Goal: Information Seeking & Learning: Learn about a topic

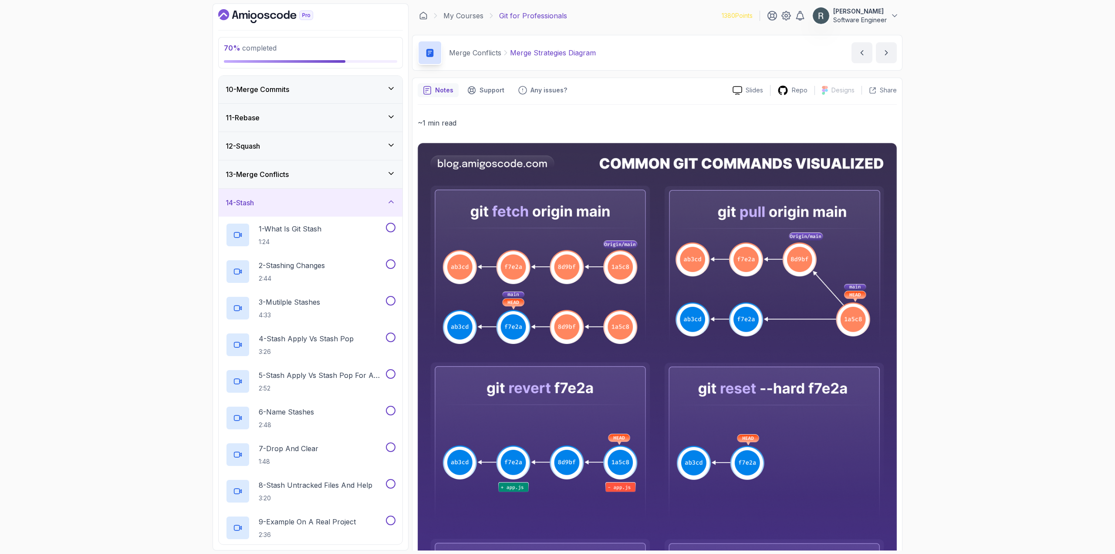
scroll to position [239, 0]
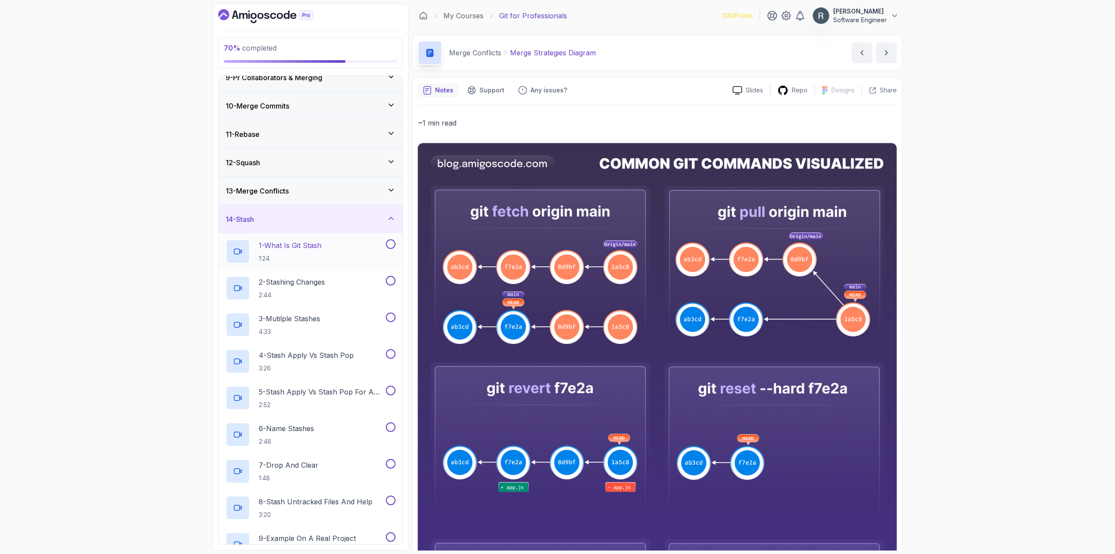
click at [337, 241] on div "1 - What Is Git Stash 1:24" at bounding box center [305, 251] width 159 height 24
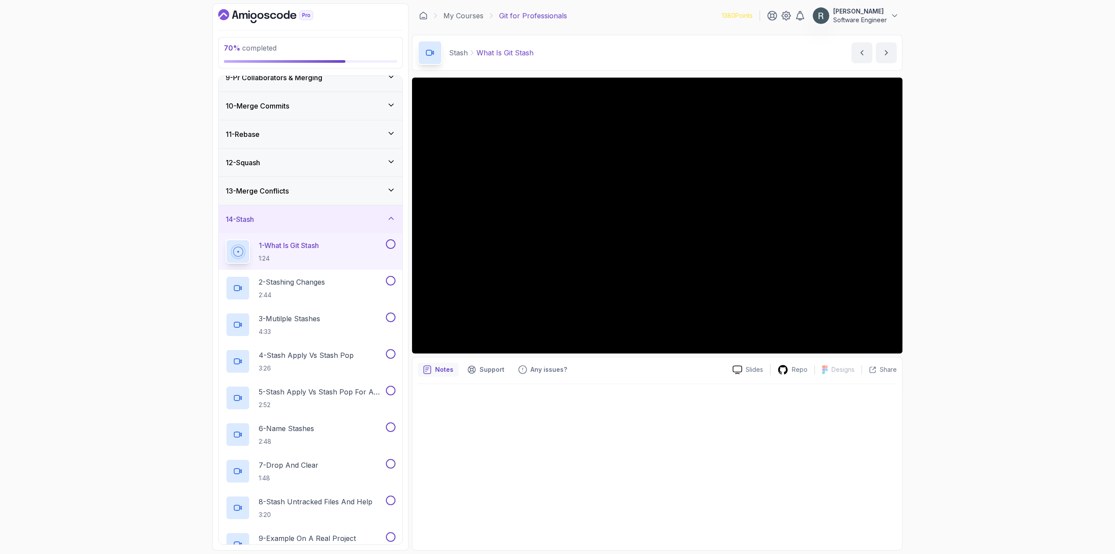
click at [391, 242] on button at bounding box center [391, 244] width 10 height 10
click at [375, 284] on div "2 - Stashing Changes 2:44" at bounding box center [305, 288] width 159 height 24
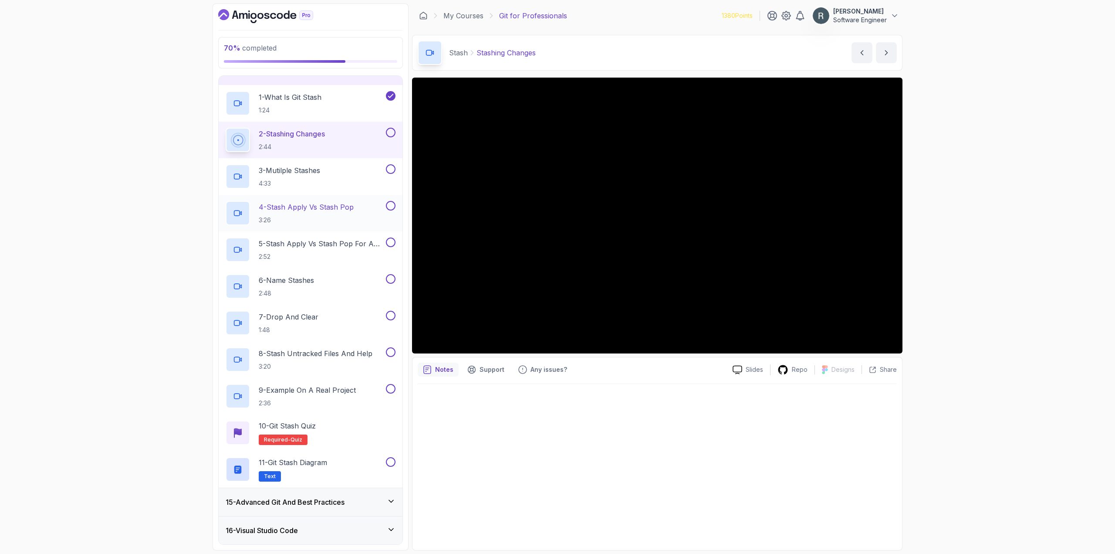
scroll to position [370, 0]
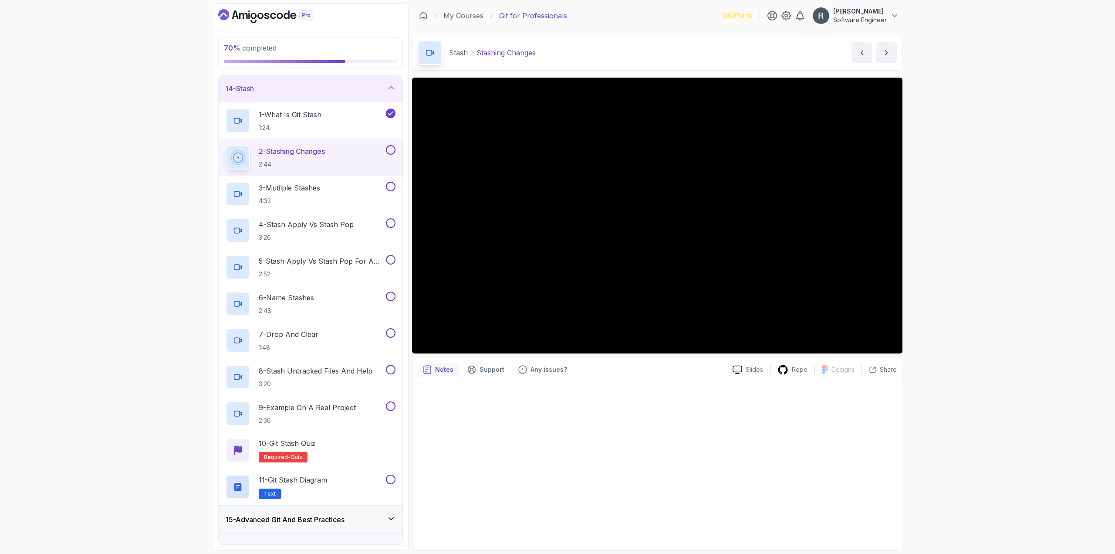
click at [390, 152] on button at bounding box center [391, 150] width 10 height 10
click at [373, 184] on div "3 - Mutilple Stashes 4:33" at bounding box center [305, 194] width 159 height 24
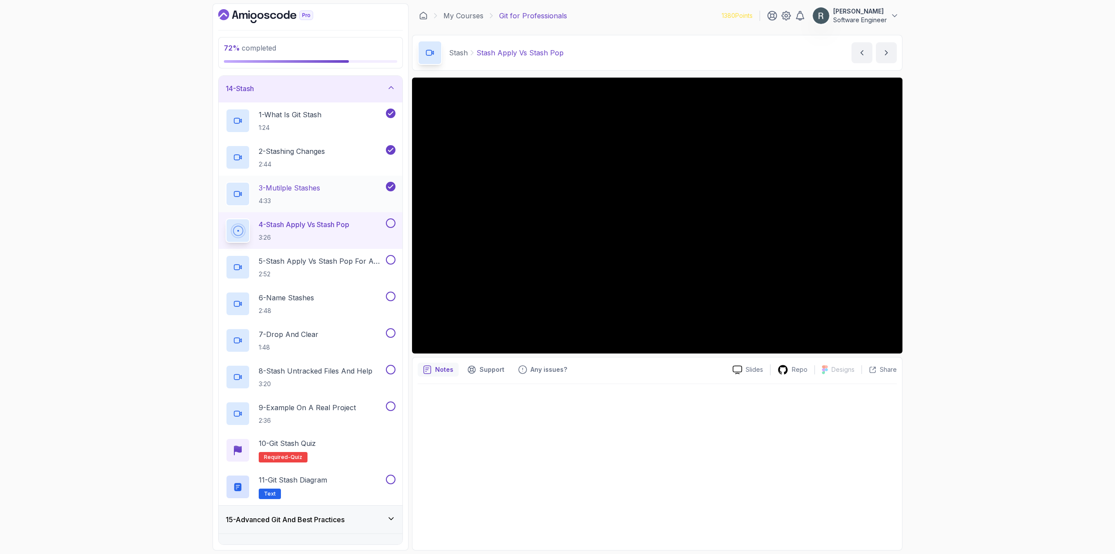
click at [336, 195] on div "3 - Mutilple Stashes 4:33" at bounding box center [305, 194] width 159 height 24
click at [363, 227] on div "4 - Stash Apply Vs Stash Pop 3:26" at bounding box center [305, 230] width 159 height 24
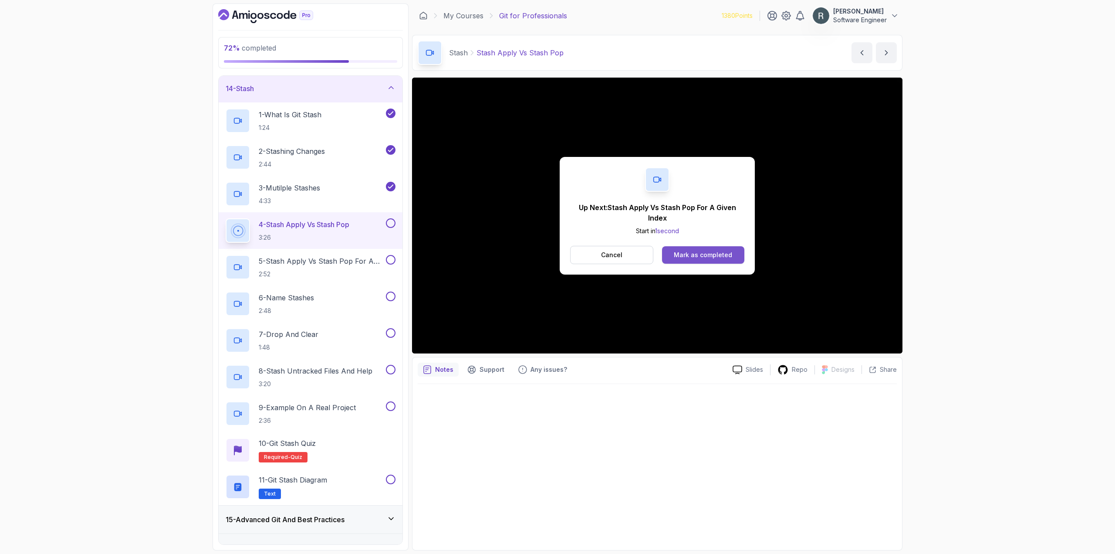
click at [708, 256] on div "Mark as completed" at bounding box center [703, 255] width 58 height 9
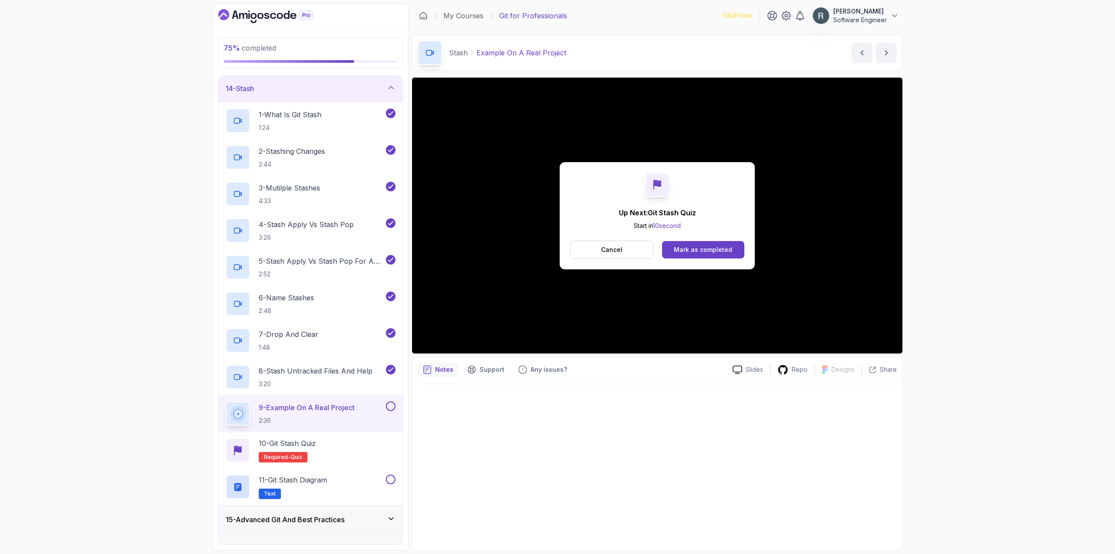
click at [388, 412] on button "9 - Example On A Real Project 2:36" at bounding box center [311, 413] width 170 height 24
click at [391, 405] on button at bounding box center [391, 406] width 10 height 10
click at [369, 444] on div "10 - Git Stash Quiz Required- quiz" at bounding box center [311, 450] width 170 height 24
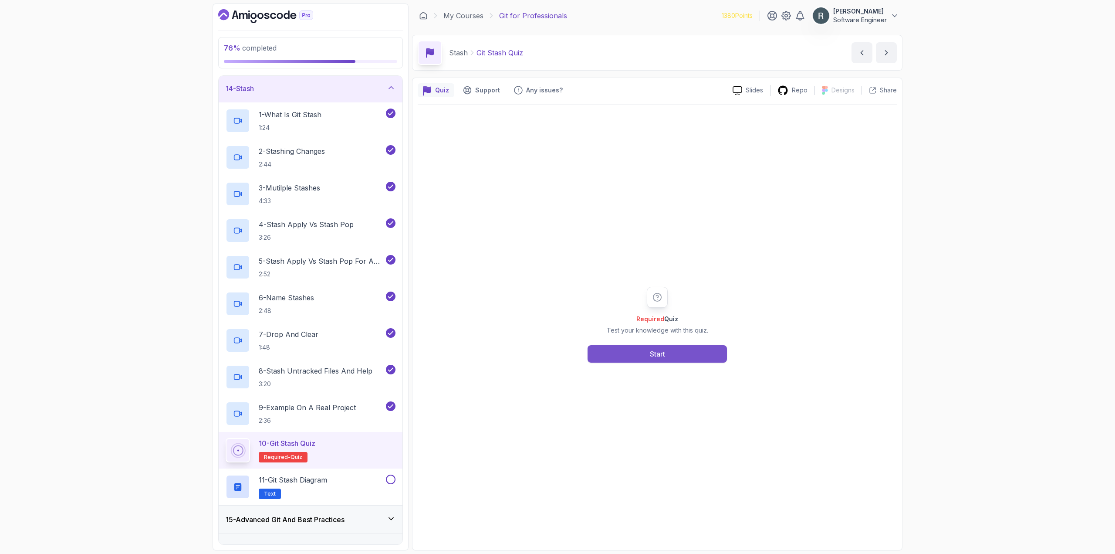
click at [617, 355] on button "Start" at bounding box center [657, 353] width 139 height 17
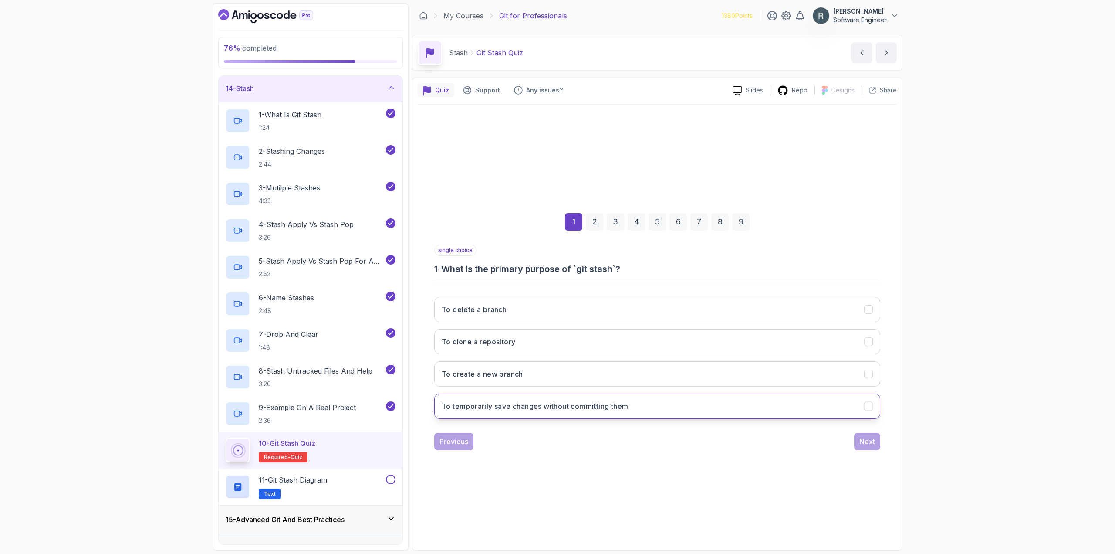
click at [599, 407] on h3 "To temporarily save changes without committing them" at bounding box center [535, 406] width 186 height 10
click at [863, 442] on div "Next" at bounding box center [868, 441] width 16 height 10
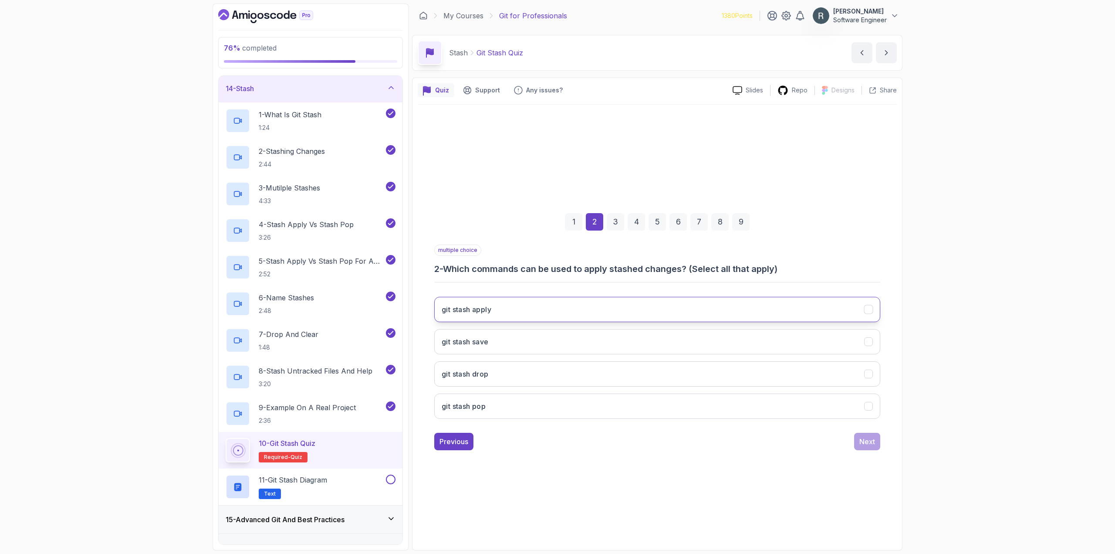
click at [741, 312] on button "git stash apply" at bounding box center [657, 309] width 446 height 25
click at [742, 381] on button "git stash drop" at bounding box center [657, 373] width 446 height 25
click at [718, 401] on button "git stash pop" at bounding box center [657, 405] width 446 height 25
click at [867, 441] on div "Next" at bounding box center [868, 441] width 16 height 10
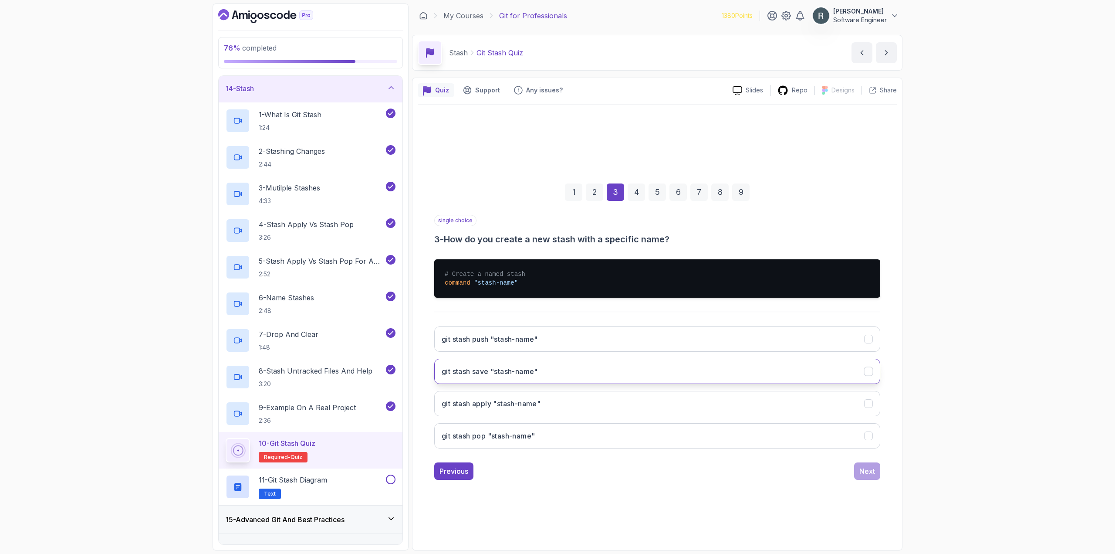
click at [762, 376] on button "git stash save "stash-name"" at bounding box center [657, 371] width 446 height 25
click at [871, 471] on div "Next" at bounding box center [868, 471] width 16 height 10
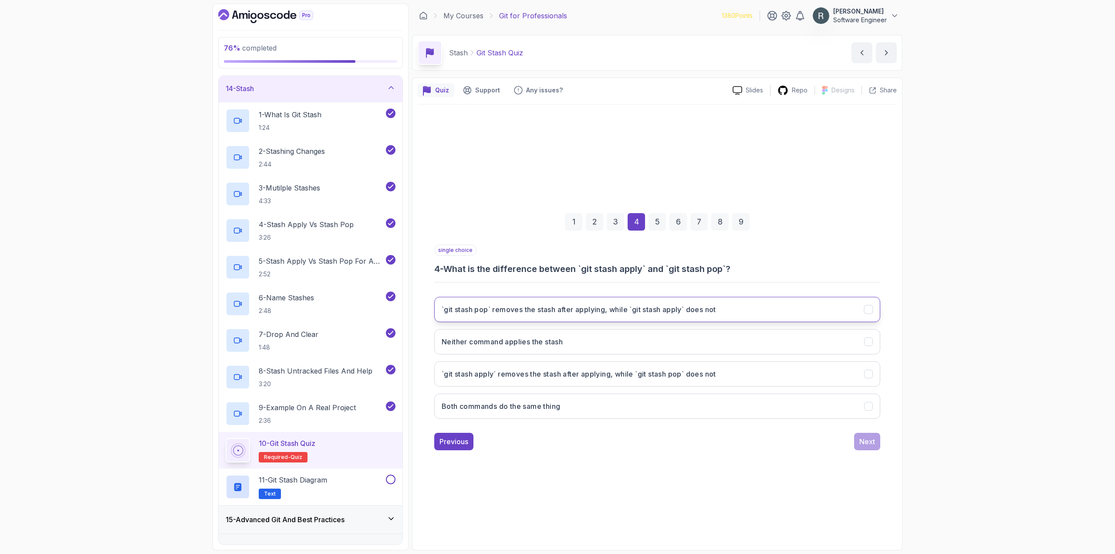
click at [652, 314] on h3 "`git stash pop` removes the stash after applying, while `git stash apply` does …" at bounding box center [579, 309] width 275 height 10
click at [860, 443] on div "Next" at bounding box center [868, 441] width 16 height 10
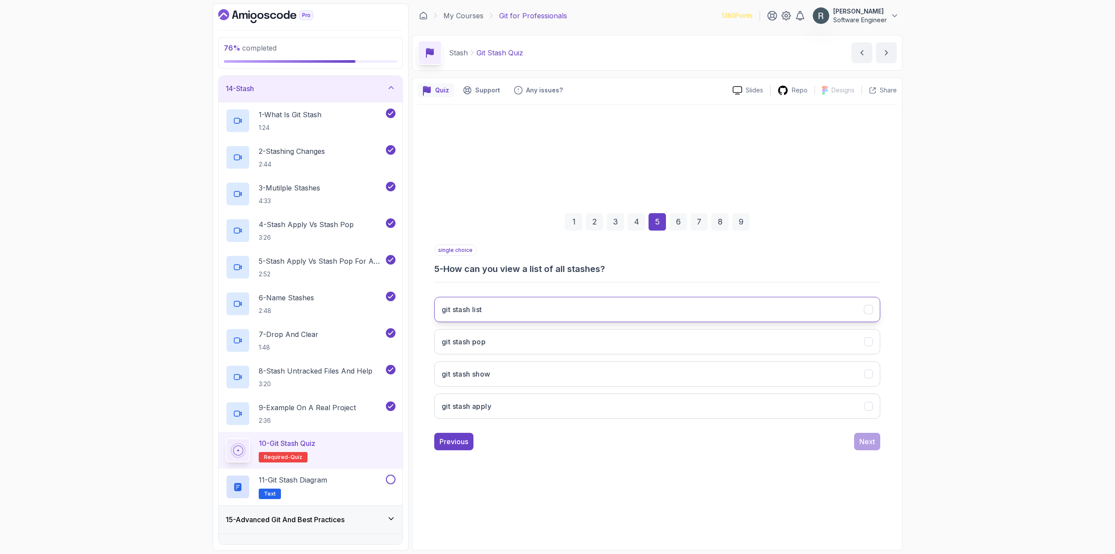
click at [623, 311] on button "git stash list" at bounding box center [657, 309] width 446 height 25
click at [862, 441] on div "Next" at bounding box center [868, 441] width 16 height 10
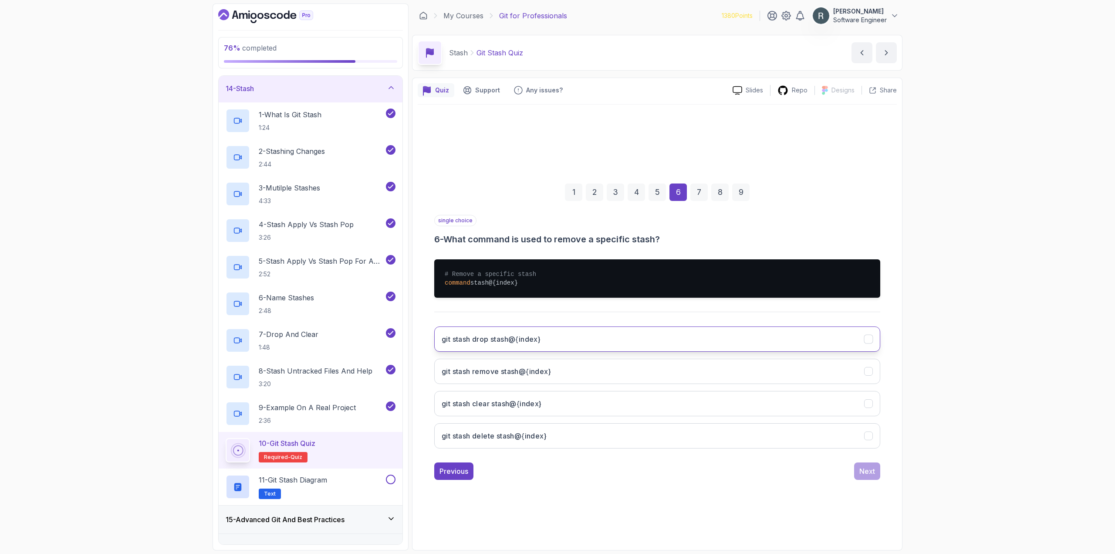
click at [623, 328] on button "git stash drop stash@{index}" at bounding box center [657, 338] width 446 height 25
click at [867, 473] on div "Next" at bounding box center [868, 471] width 16 height 10
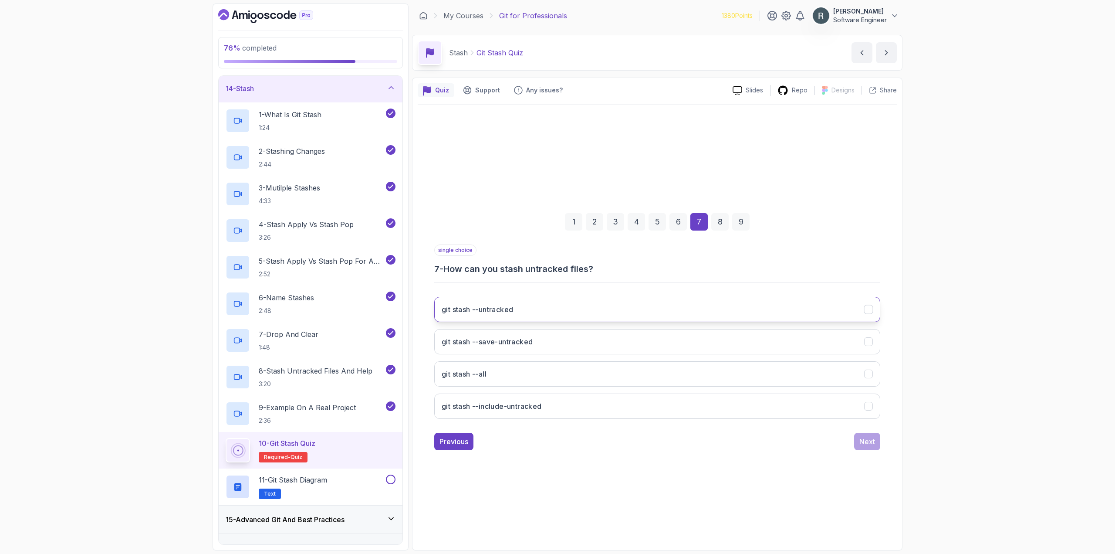
click at [566, 310] on button "git stash --untracked" at bounding box center [657, 309] width 446 height 25
click at [869, 443] on div "Next" at bounding box center [868, 441] width 16 height 10
click at [774, 400] on button "Removes all stashes" at bounding box center [657, 405] width 446 height 25
click at [869, 440] on div "Next" at bounding box center [868, 441] width 16 height 10
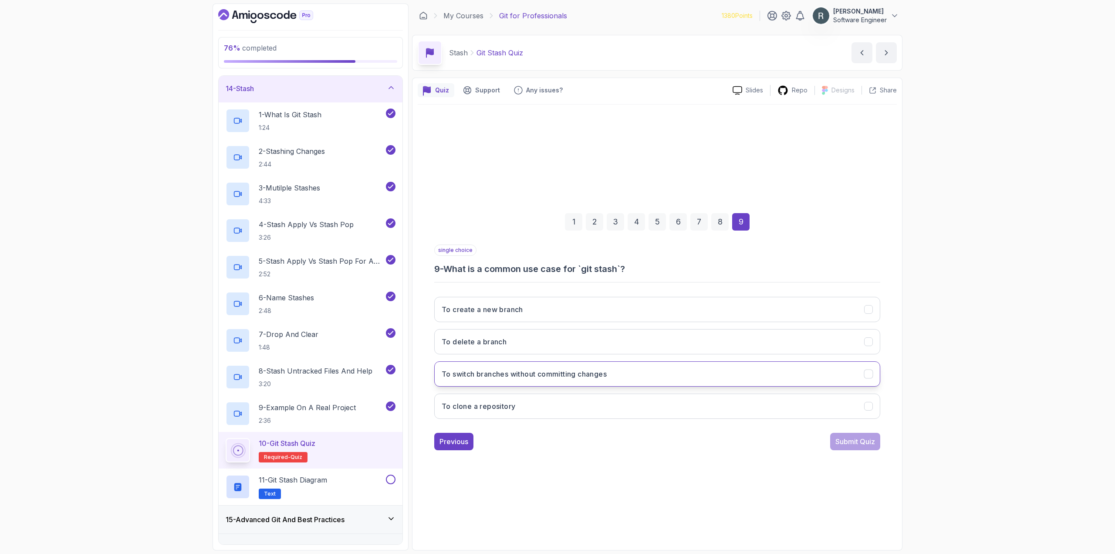
click at [722, 376] on button "To switch branches without committing changes" at bounding box center [657, 373] width 446 height 25
click at [850, 442] on div "Submit Quiz" at bounding box center [856, 441] width 40 height 10
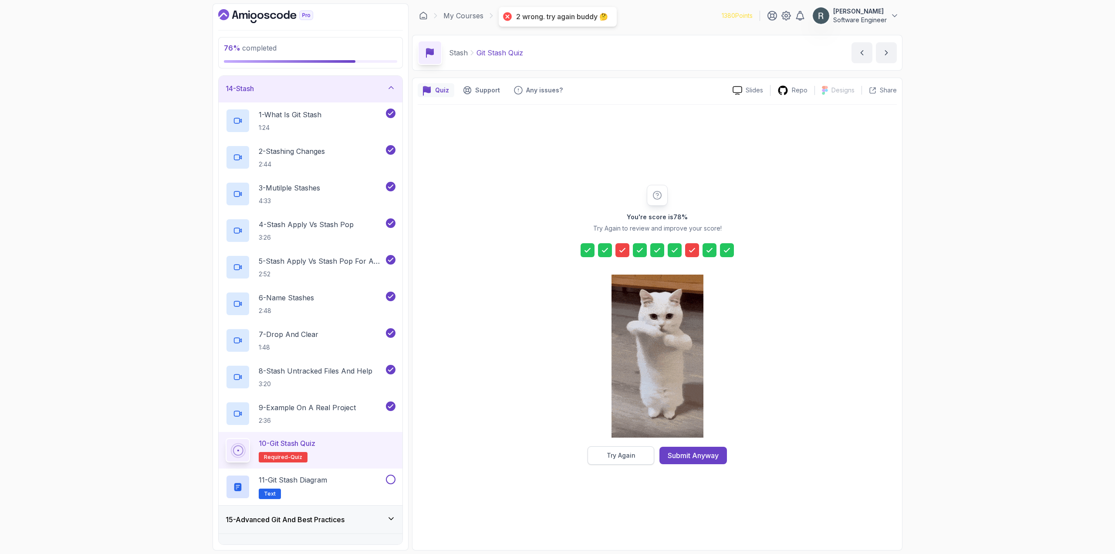
click at [621, 451] on button "Try Again" at bounding box center [621, 455] width 67 height 18
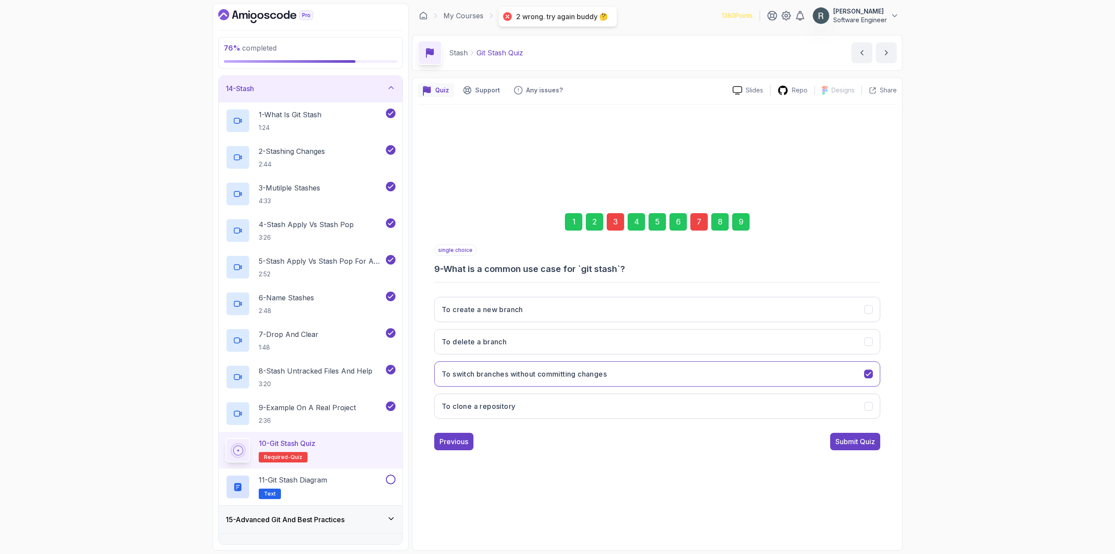
click at [698, 224] on div "7" at bounding box center [699, 221] width 17 height 17
click at [627, 310] on button "git stash --include-untracked" at bounding box center [657, 309] width 446 height 25
click at [618, 227] on div "3" at bounding box center [615, 221] width 17 height 17
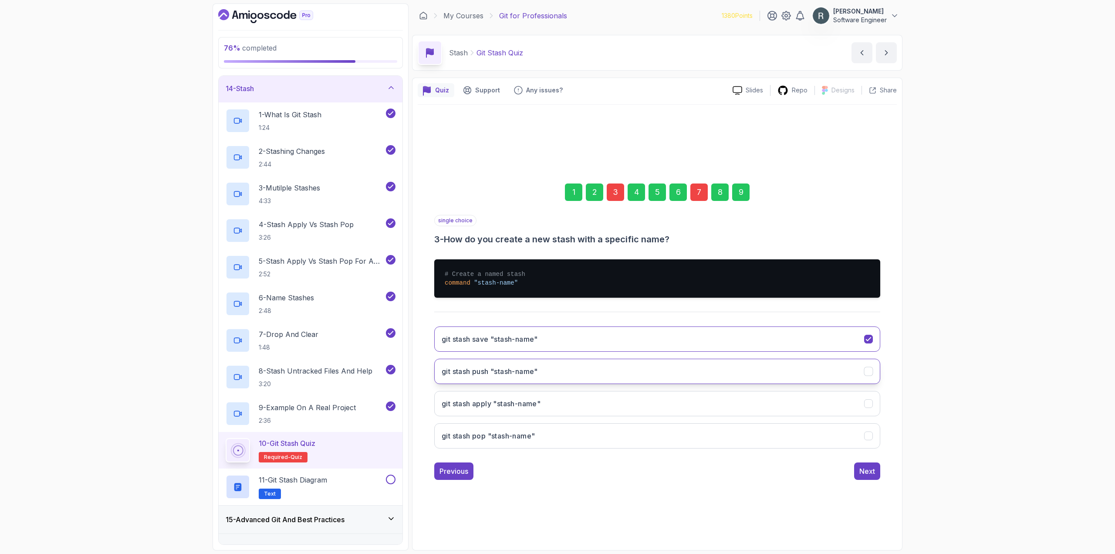
click at [526, 368] on h3 "git stash push "stash-name"" at bounding box center [490, 371] width 96 height 10
click at [740, 196] on div "9" at bounding box center [740, 191] width 17 height 17
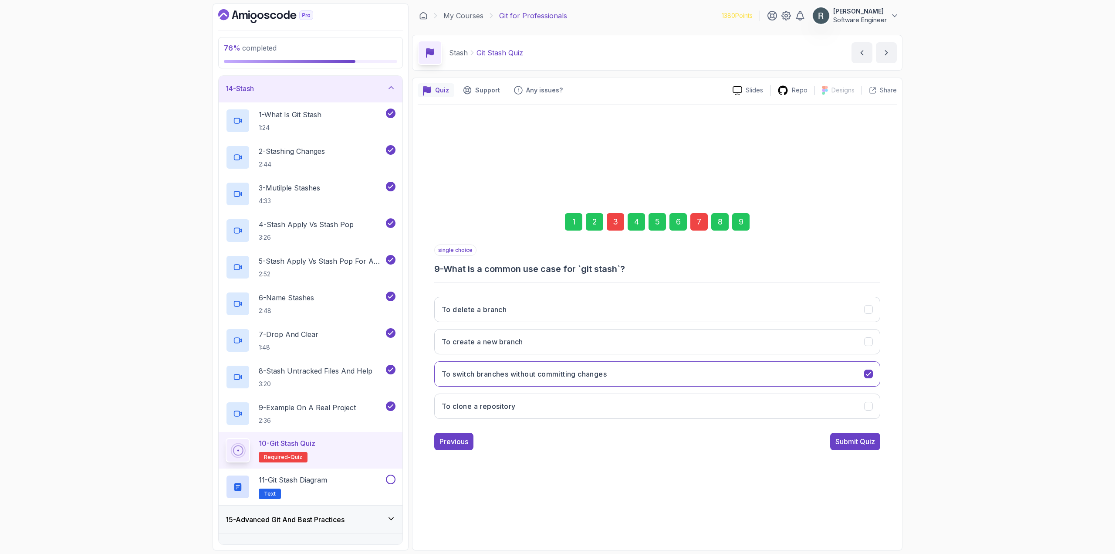
click at [844, 444] on div "Submit Quiz" at bounding box center [856, 441] width 40 height 10
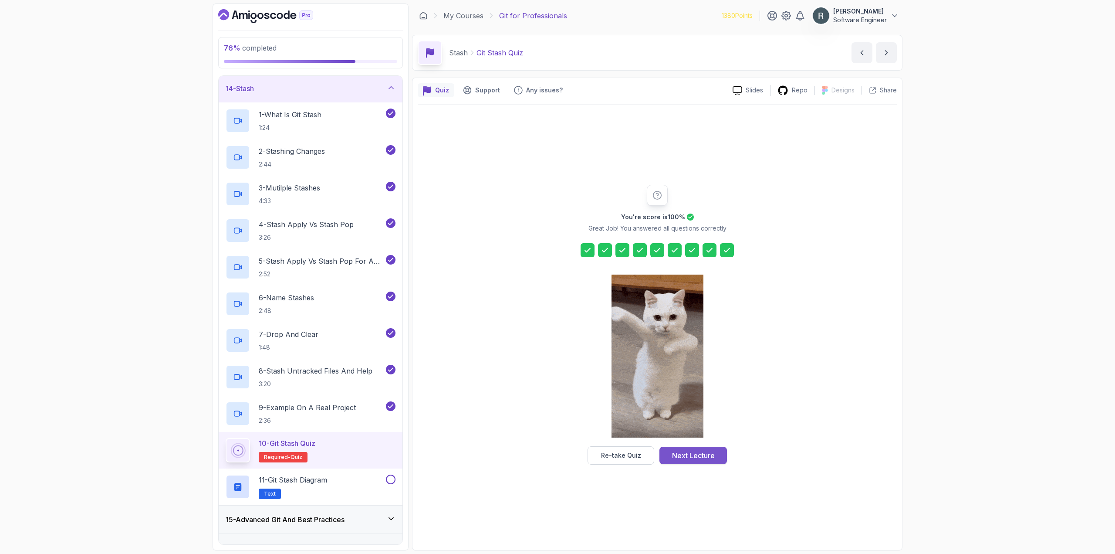
click at [705, 454] on div "Next Lecture" at bounding box center [693, 455] width 43 height 10
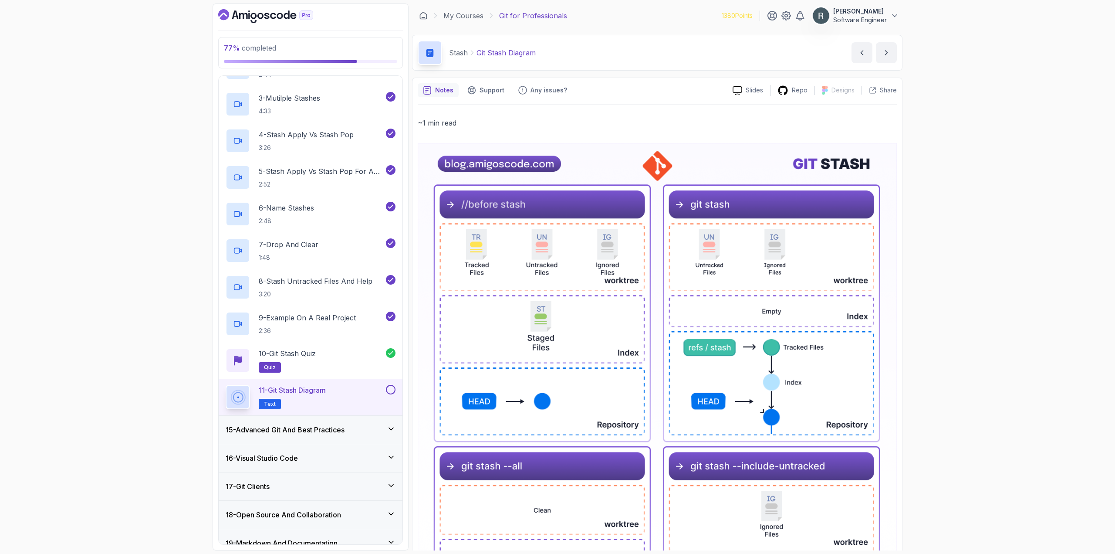
scroll to position [500, 0]
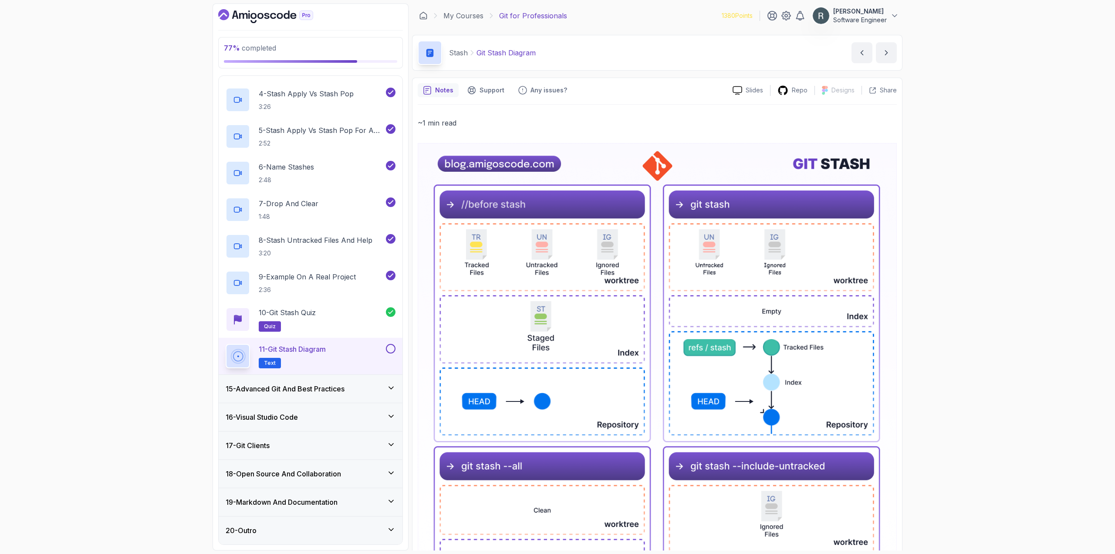
click at [390, 347] on button at bounding box center [391, 349] width 10 height 10
click at [333, 386] on h3 "15 - Advanced Git And Best Practices" at bounding box center [285, 388] width 119 height 10
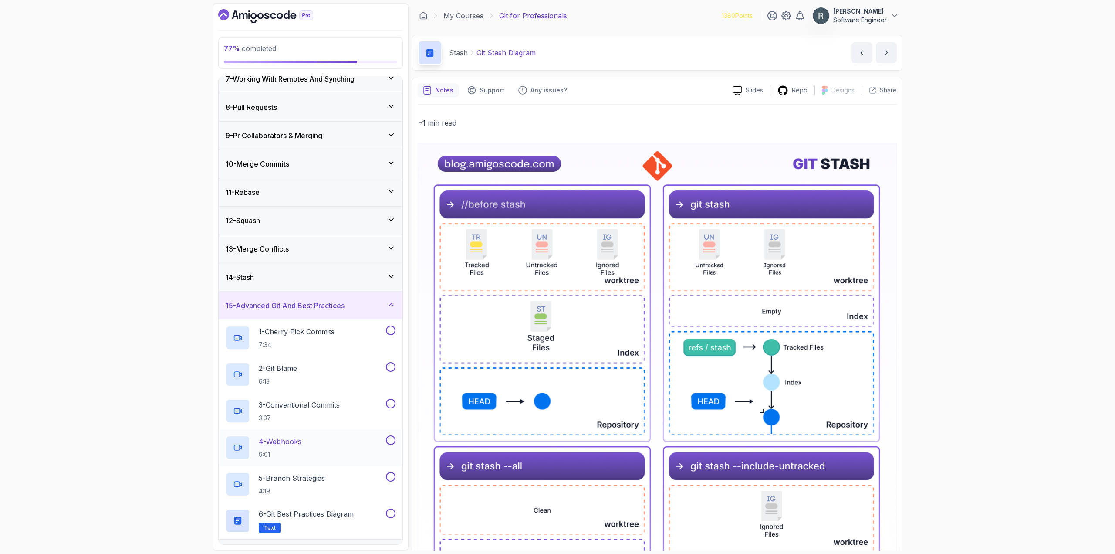
scroll to position [229, 0]
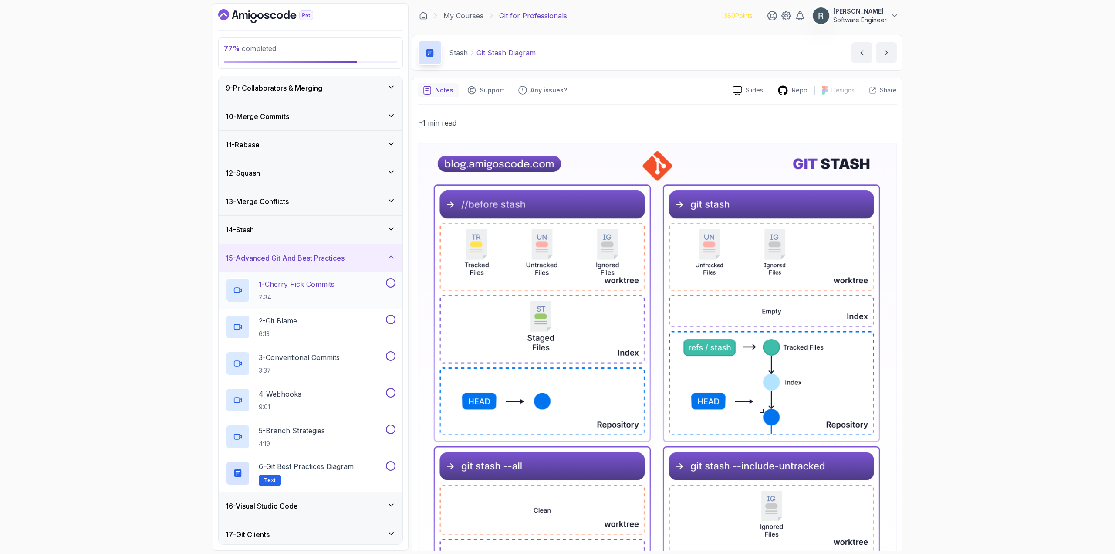
click at [365, 299] on div "1 - Cherry Pick Commits 7:34" at bounding box center [305, 290] width 159 height 24
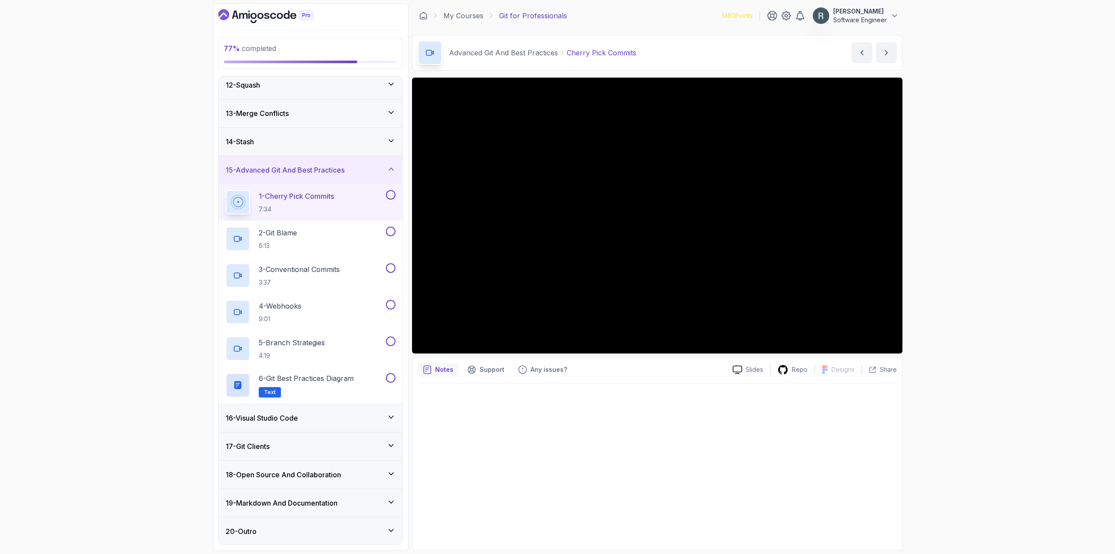
scroll to position [318, 0]
click at [394, 194] on button at bounding box center [391, 194] width 10 height 10
click at [371, 230] on div "2 - Git Blame 6:13" at bounding box center [305, 238] width 159 height 24
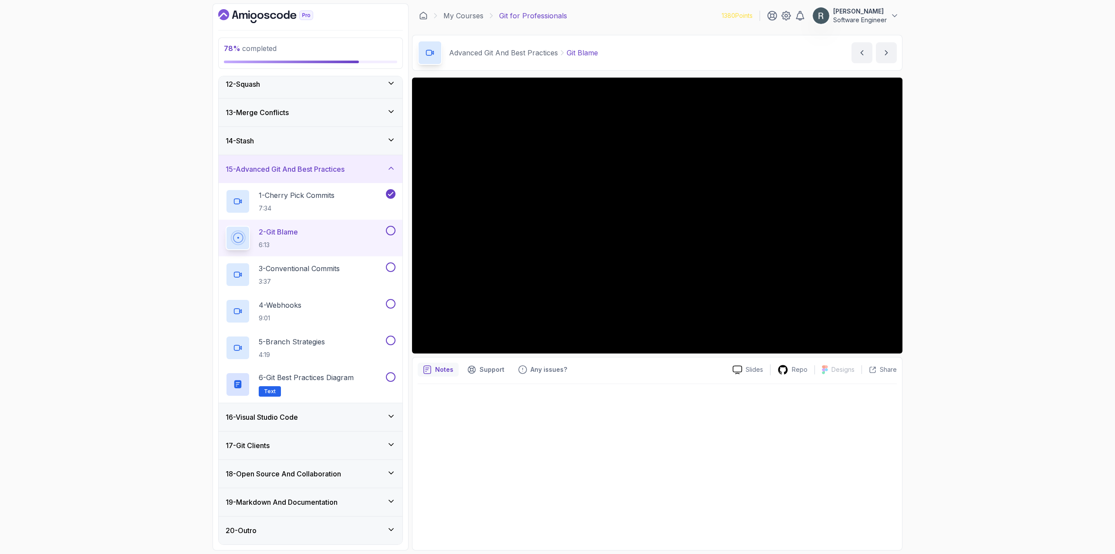
click at [393, 229] on button at bounding box center [391, 231] width 10 height 10
click at [337, 267] on p "3 - Conventional Commits" at bounding box center [299, 268] width 81 height 10
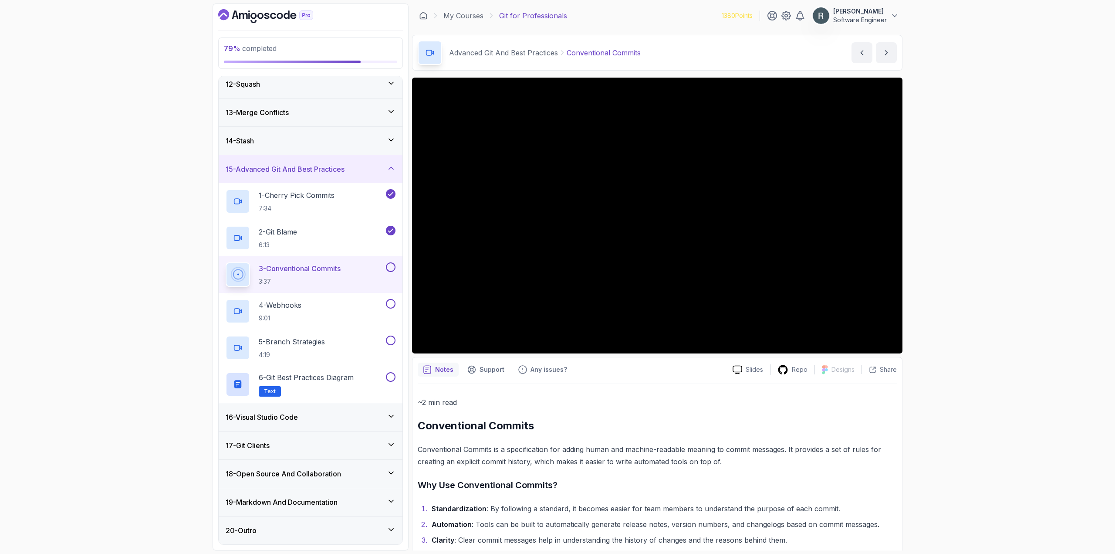
click at [390, 267] on button at bounding box center [391, 267] width 10 height 10
click at [347, 300] on div "4 - Webhooks 9:01" at bounding box center [305, 311] width 159 height 24
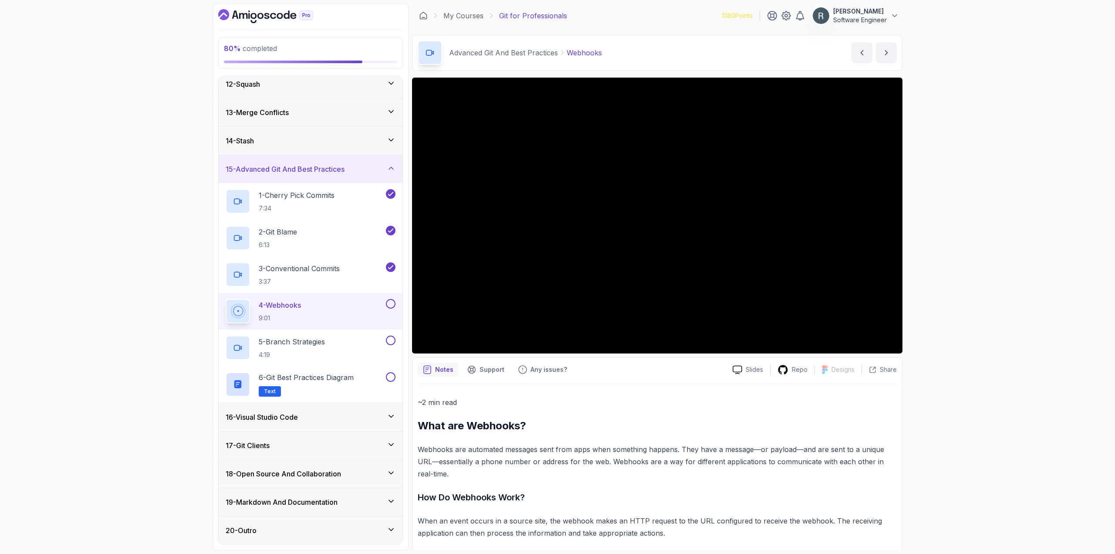
click at [391, 305] on button at bounding box center [391, 304] width 10 height 10
click at [332, 348] on div "5 - Branch Strategies 4:19" at bounding box center [305, 348] width 159 height 24
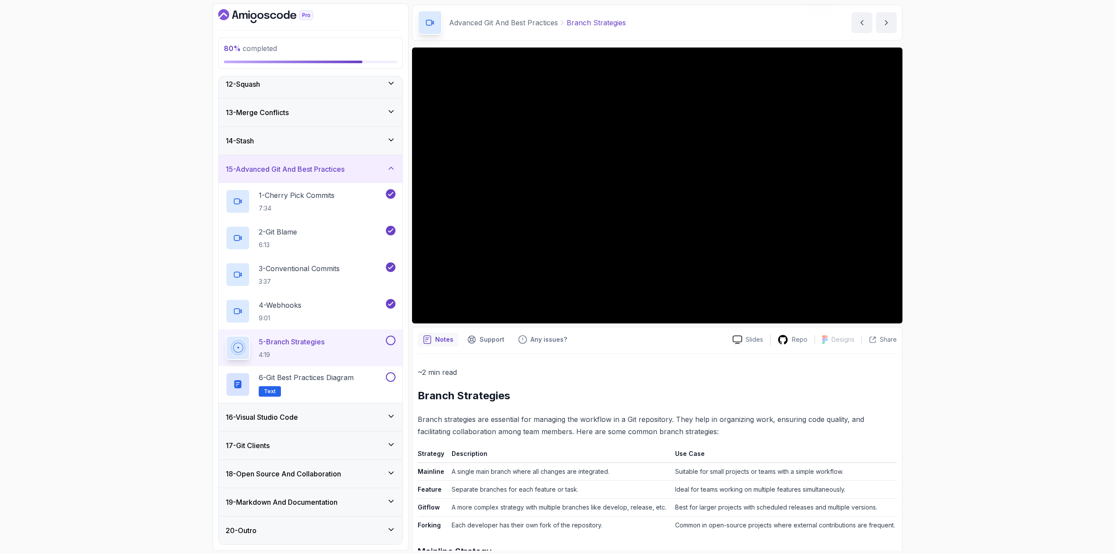
scroll to position [30, 0]
click at [392, 340] on button at bounding box center [391, 341] width 10 height 10
click at [364, 377] on div "6 - Git Best Practices Diagram Text" at bounding box center [305, 384] width 159 height 24
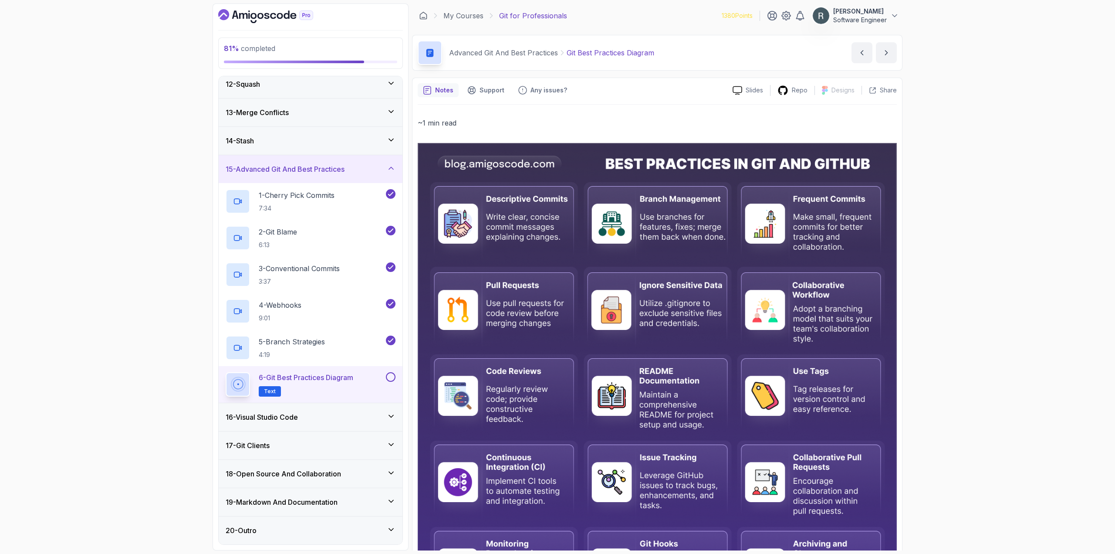
click at [392, 378] on button at bounding box center [391, 377] width 10 height 10
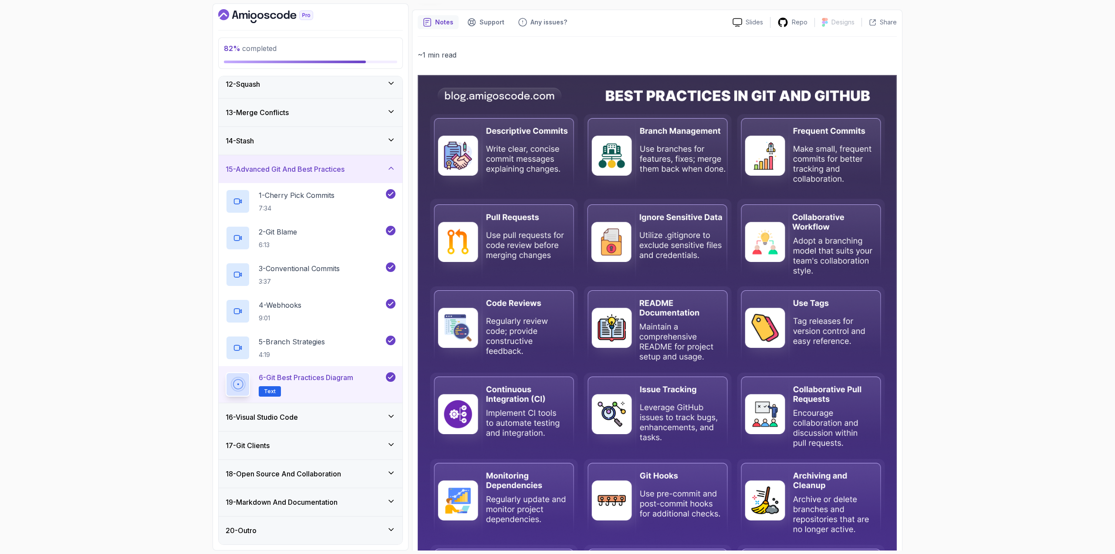
scroll to position [87, 0]
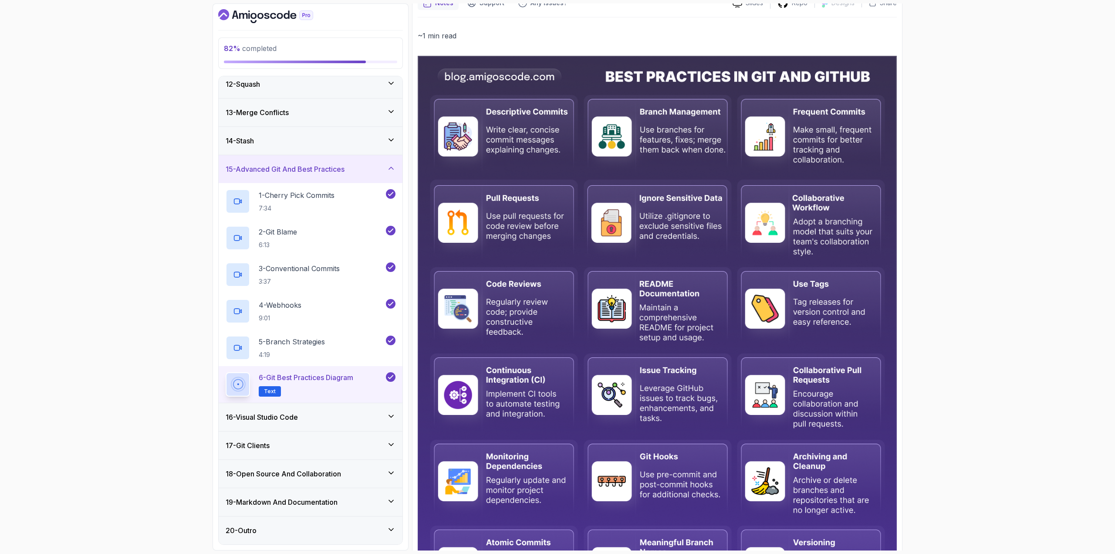
click at [277, 422] on div "16 - Visual Studio Code" at bounding box center [311, 417] width 184 height 28
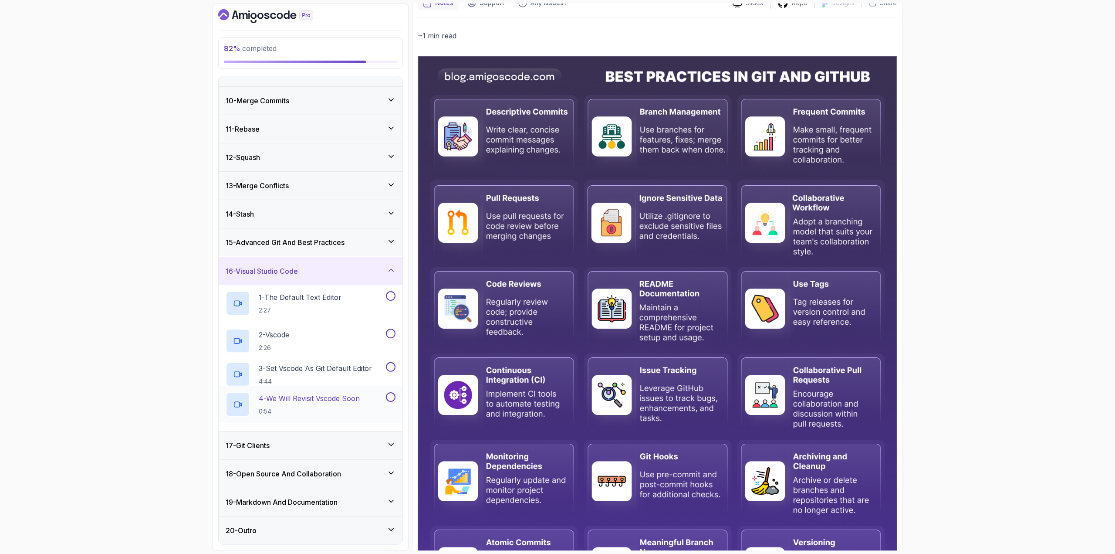
scroll to position [244, 0]
click at [351, 302] on div "1 - The Default Text Editor 2:27" at bounding box center [305, 303] width 159 height 24
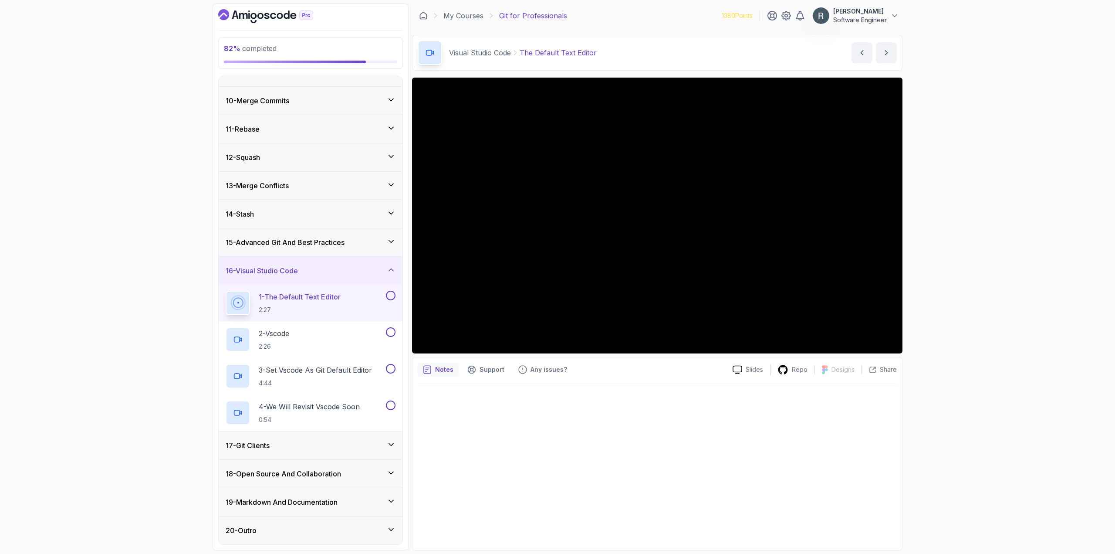
click at [393, 296] on button at bounding box center [391, 296] width 10 height 10
click at [331, 328] on div "2 - Vscode 2:26" at bounding box center [305, 339] width 159 height 24
click at [393, 331] on button at bounding box center [391, 332] width 10 height 10
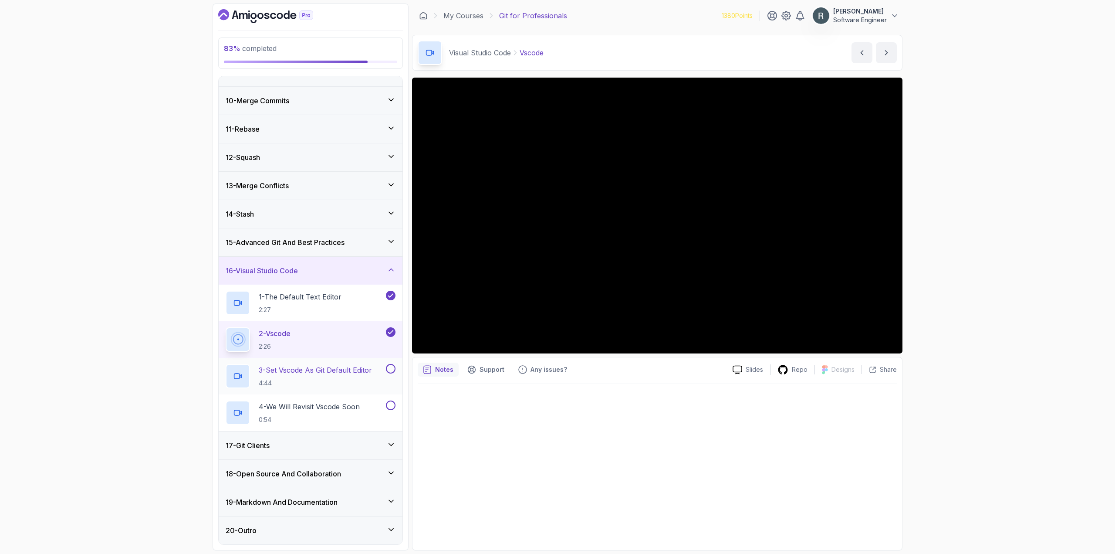
click at [341, 365] on p "3 - Set Vscode As Git Default Editor" at bounding box center [315, 370] width 113 height 10
click at [393, 369] on button at bounding box center [391, 369] width 10 height 10
click at [359, 412] on h2 "4 - We Will Revisit Vscode Soon 0:54" at bounding box center [309, 412] width 101 height 23
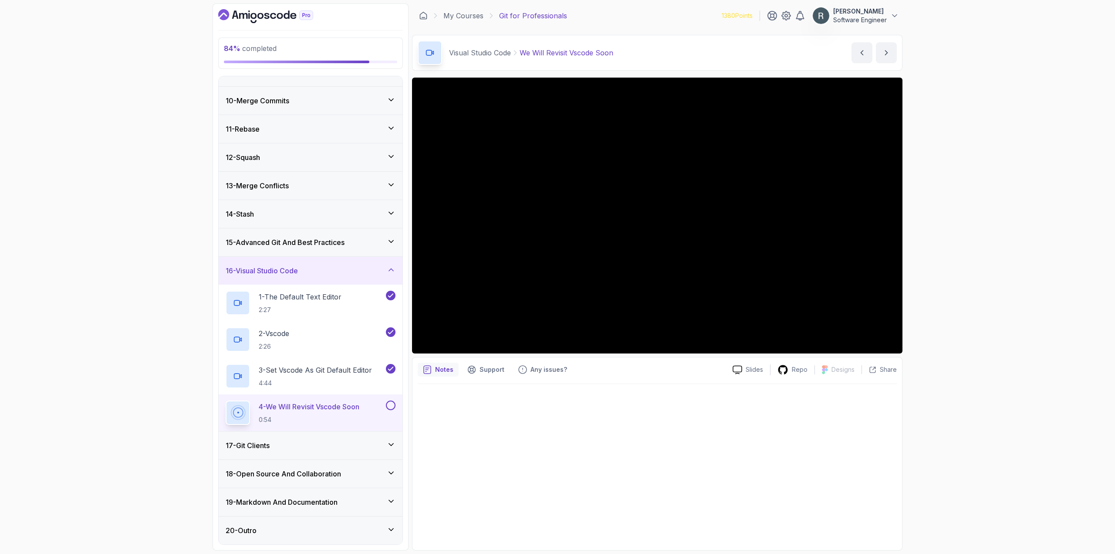
click at [392, 404] on button at bounding box center [391, 405] width 10 height 10
click at [353, 435] on div "17 - Git Clients" at bounding box center [311, 445] width 184 height 28
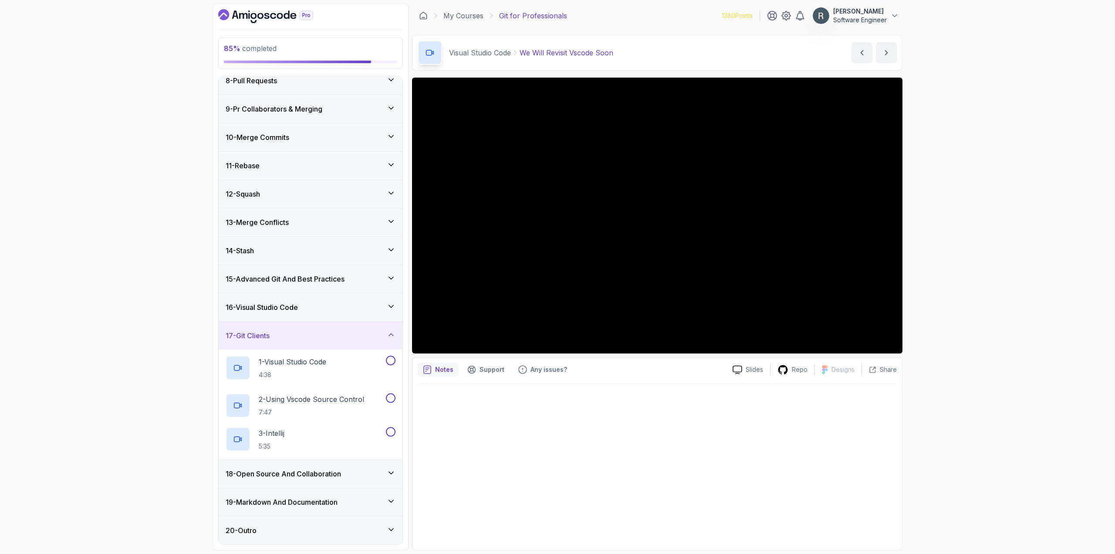
scroll to position [208, 0]
click at [373, 376] on div "1 - Visual Studio Code 4:38" at bounding box center [305, 368] width 159 height 24
click at [391, 362] on button at bounding box center [391, 361] width 10 height 10
click at [352, 398] on p "2 - Using Vscode Source Control" at bounding box center [311, 398] width 105 height 10
click at [390, 395] on button at bounding box center [391, 397] width 10 height 10
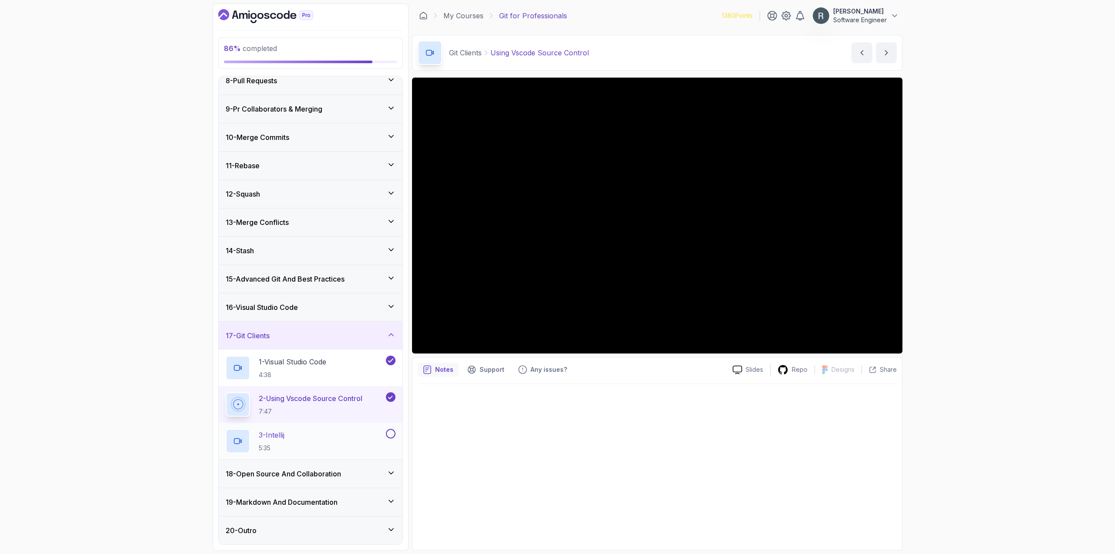
click at [343, 432] on div "3 - Intellij 5:35" at bounding box center [305, 441] width 159 height 24
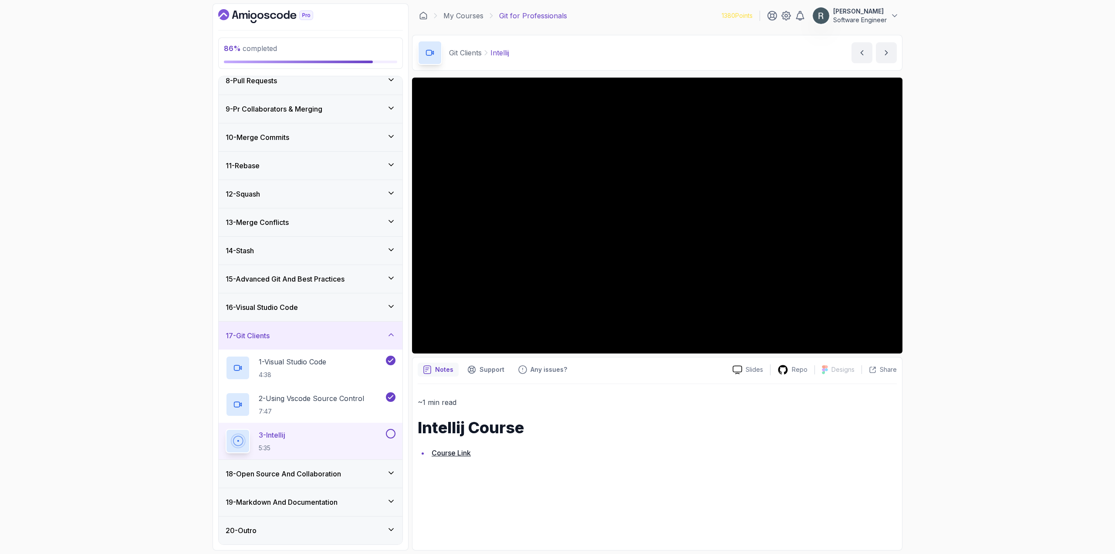
click at [393, 437] on button at bounding box center [391, 434] width 10 height 10
click at [346, 478] on div "18 - Open Source And Collaboration" at bounding box center [311, 473] width 170 height 10
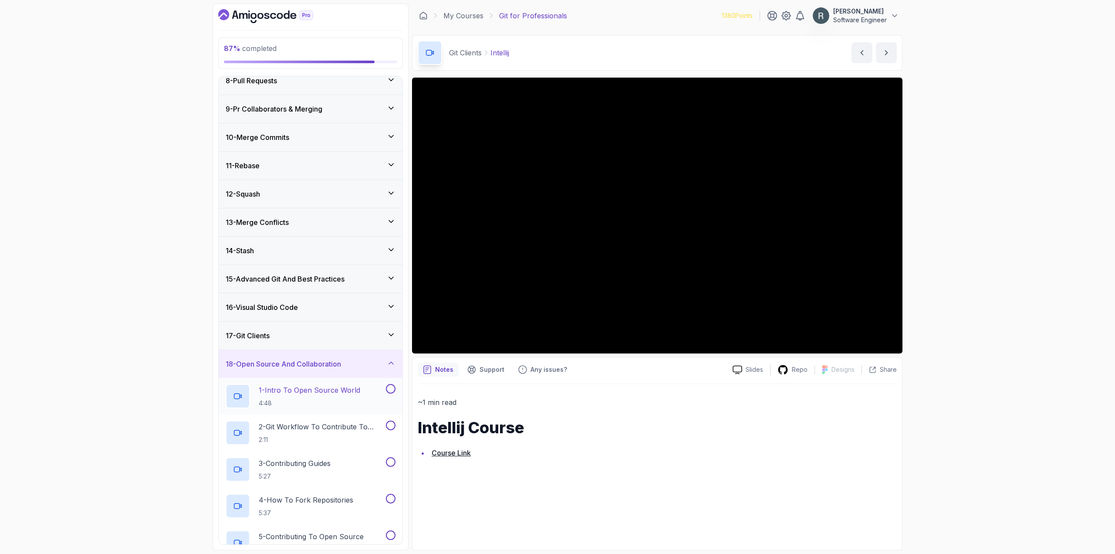
click at [354, 403] on p "4:48" at bounding box center [310, 403] width 102 height 9
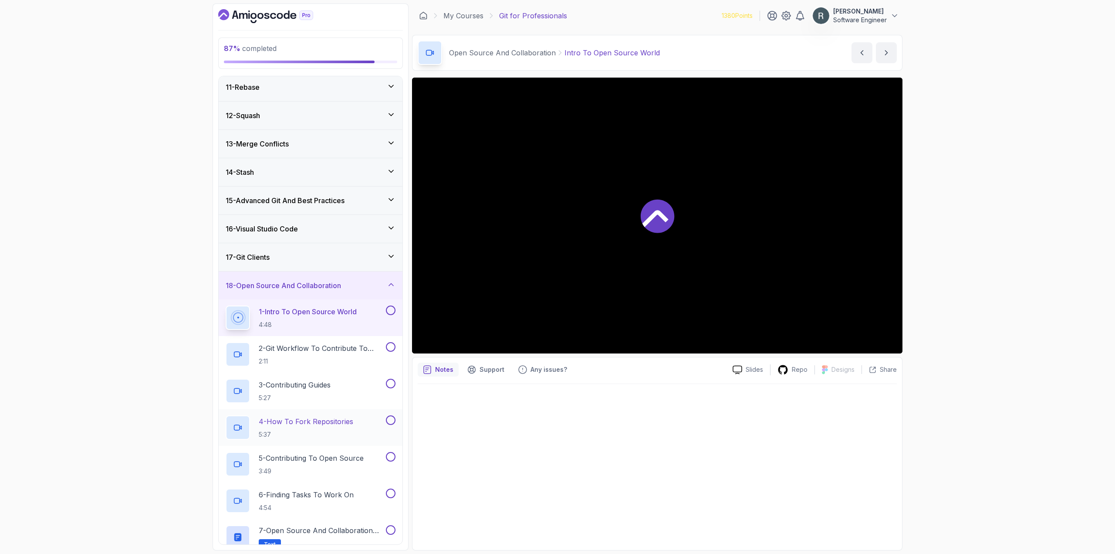
scroll to position [354, 0]
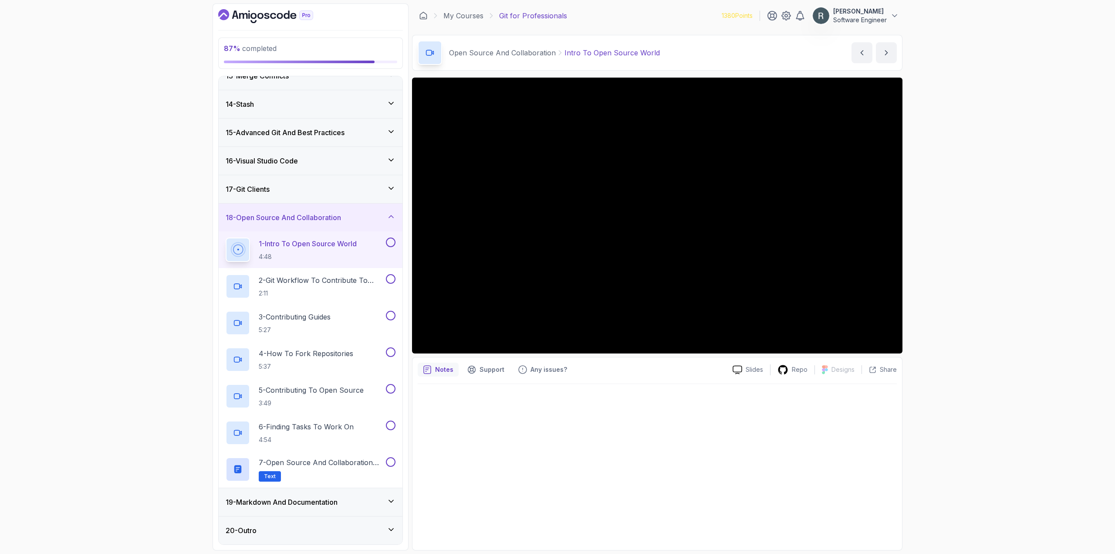
click at [393, 243] on button at bounding box center [391, 242] width 10 height 10
click at [342, 284] on p "2 - Git Workflow To Contribute To Open Source" at bounding box center [321, 280] width 125 height 10
click at [391, 278] on button at bounding box center [391, 279] width 10 height 10
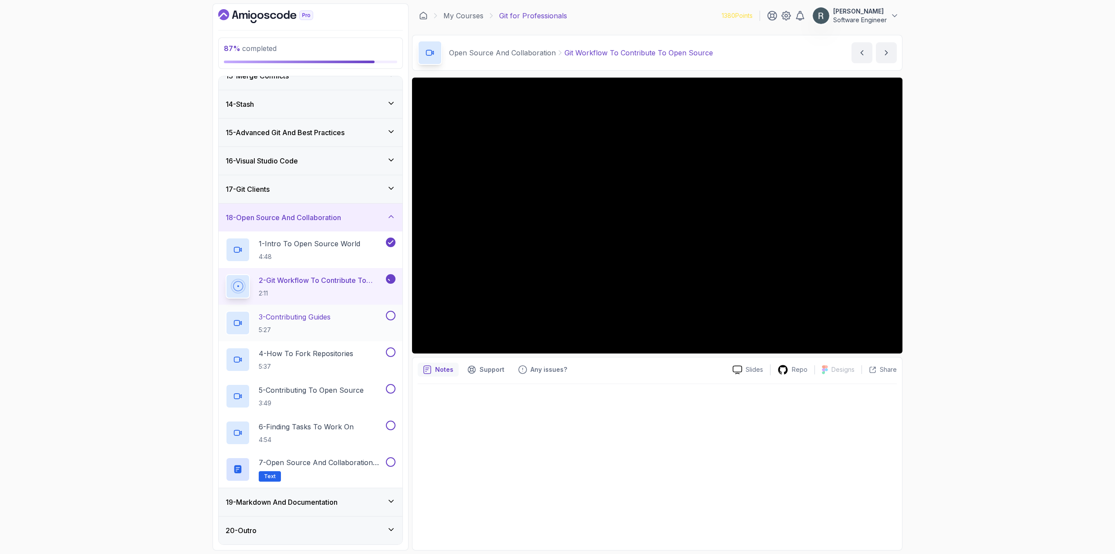
click at [331, 317] on p "3 - Contributing Guides" at bounding box center [295, 317] width 72 height 10
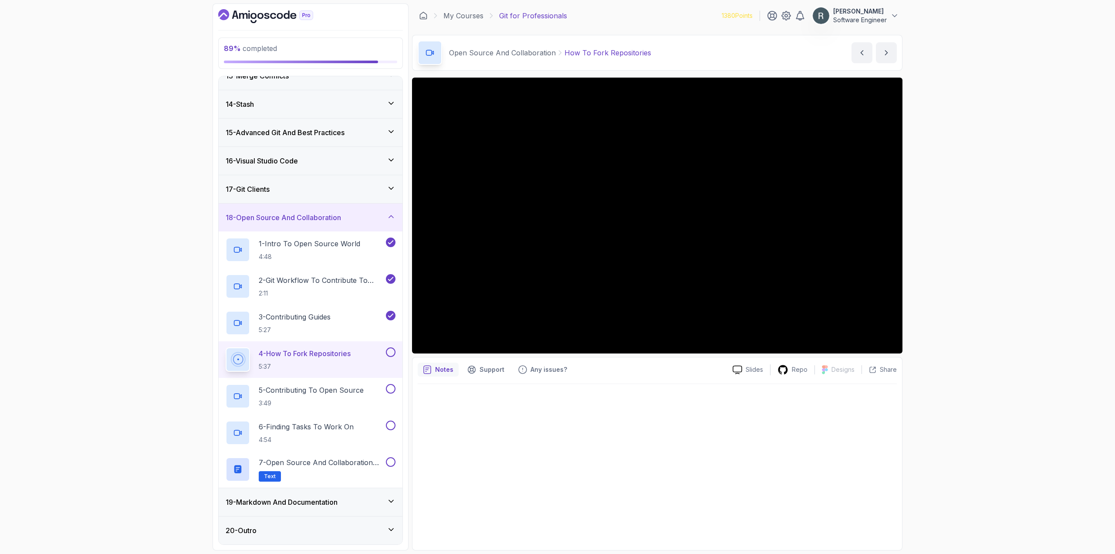
click at [373, 356] on div "4 - How To Fork Repositories 5:37" at bounding box center [305, 359] width 159 height 24
click at [394, 353] on button at bounding box center [391, 352] width 10 height 10
click at [368, 387] on div "5 - Contributing To Open Source 3:49" at bounding box center [305, 396] width 159 height 24
click at [389, 392] on button at bounding box center [391, 389] width 10 height 10
click at [339, 421] on p "6 - Finding Tasks To Work On" at bounding box center [306, 426] width 95 height 10
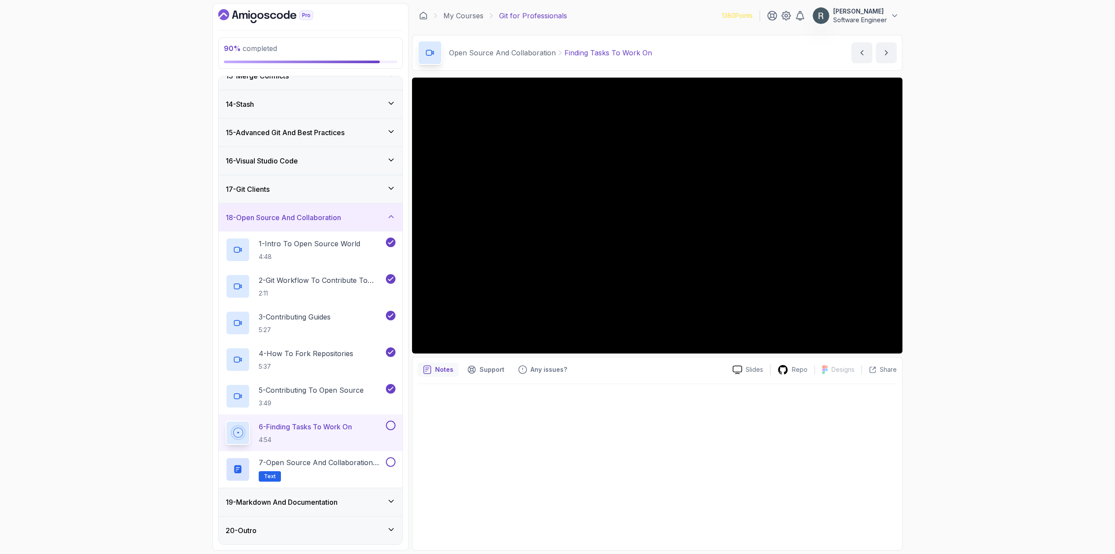
click at [392, 427] on button at bounding box center [391, 425] width 10 height 10
click at [367, 458] on p "7 - Open Source and Collaboration Diagram" at bounding box center [321, 462] width 125 height 10
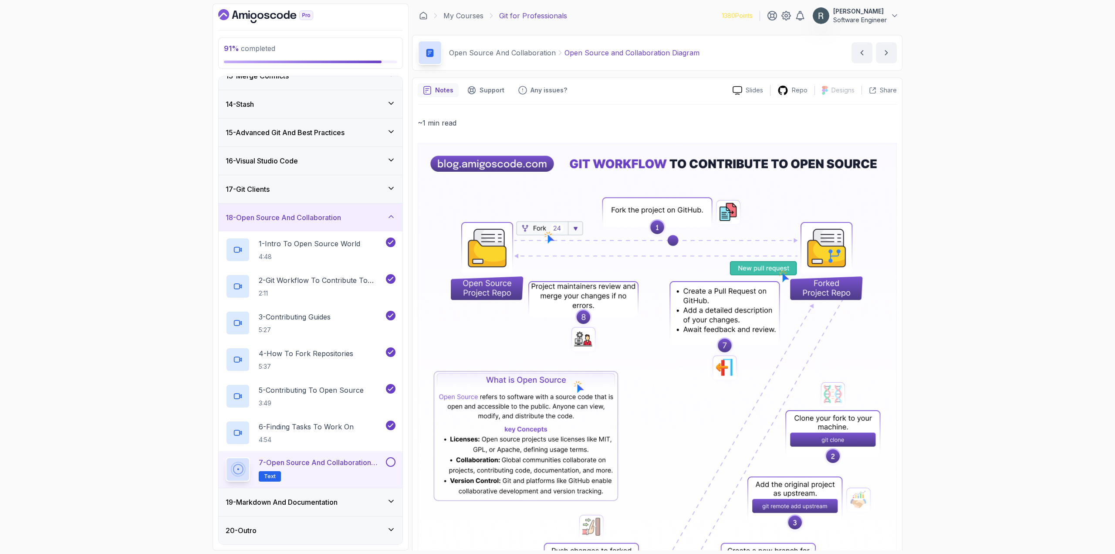
click at [394, 460] on button at bounding box center [391, 462] width 10 height 10
click at [349, 436] on p "4:54" at bounding box center [306, 439] width 95 height 9
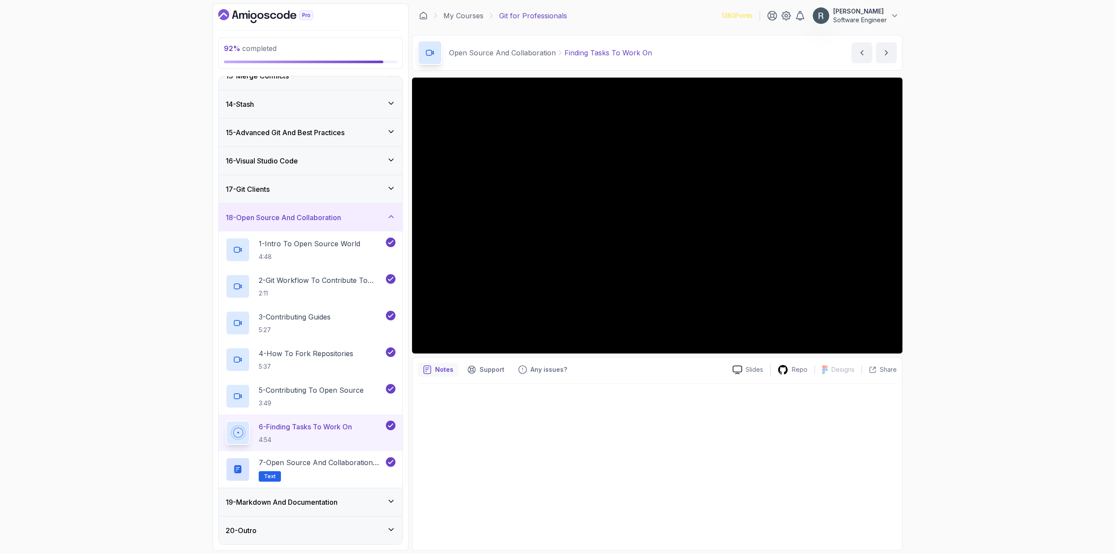
click at [331, 426] on p "6 - Finding Tasks To Work On" at bounding box center [305, 426] width 93 height 10
click at [312, 497] on h3 "19 - Markdown And Documentation" at bounding box center [282, 502] width 112 height 10
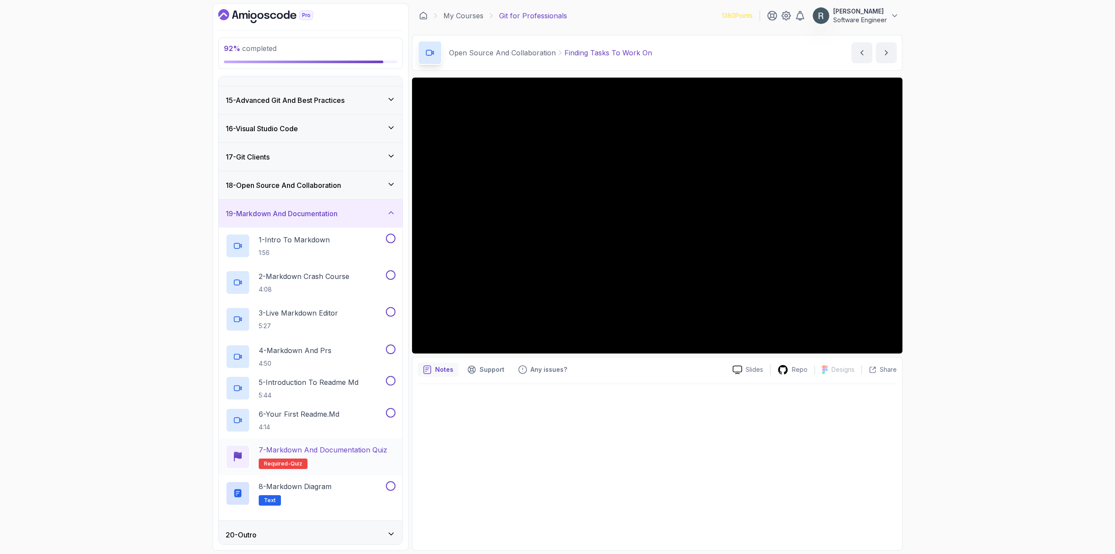
scroll to position [391, 0]
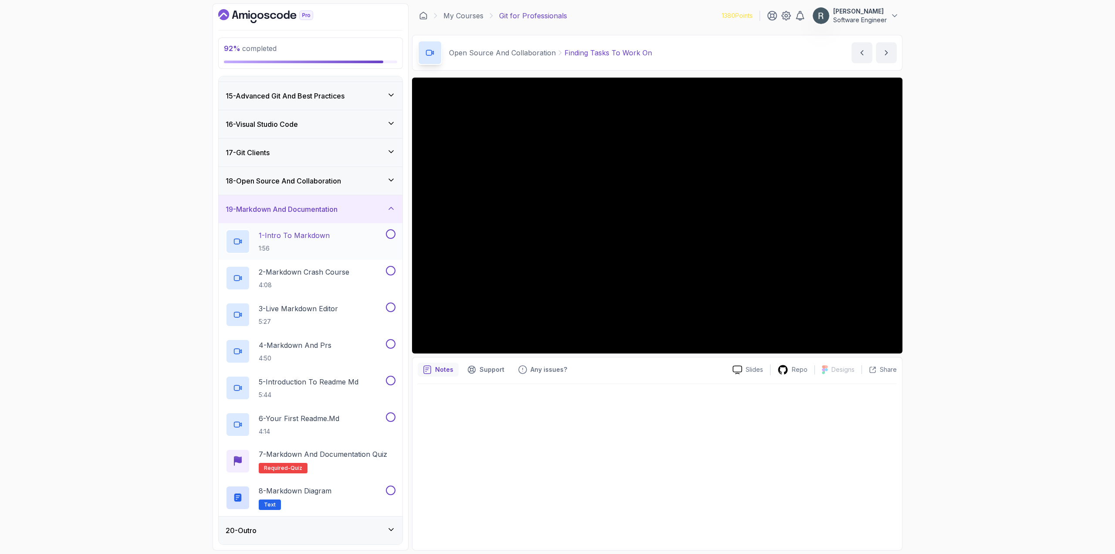
click at [393, 235] on button at bounding box center [391, 234] width 10 height 10
click at [391, 270] on button at bounding box center [391, 271] width 10 height 10
click at [393, 305] on button at bounding box center [391, 307] width 10 height 10
click at [393, 346] on button at bounding box center [391, 344] width 10 height 10
click at [390, 380] on button at bounding box center [391, 381] width 10 height 10
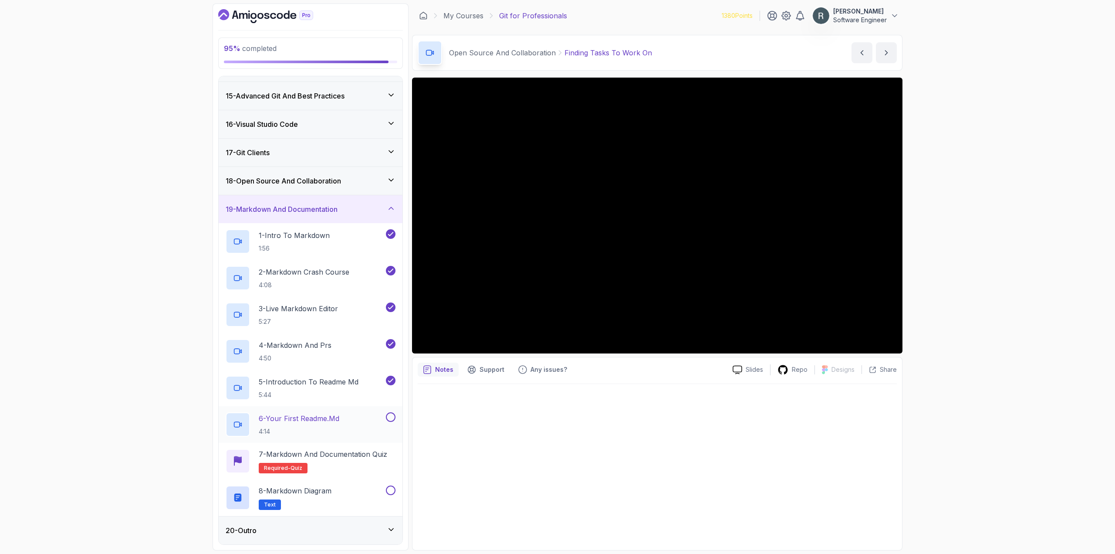
click at [393, 413] on button at bounding box center [391, 417] width 10 height 10
click at [362, 490] on div "8 - Markdown Diagram Text" at bounding box center [305, 497] width 159 height 24
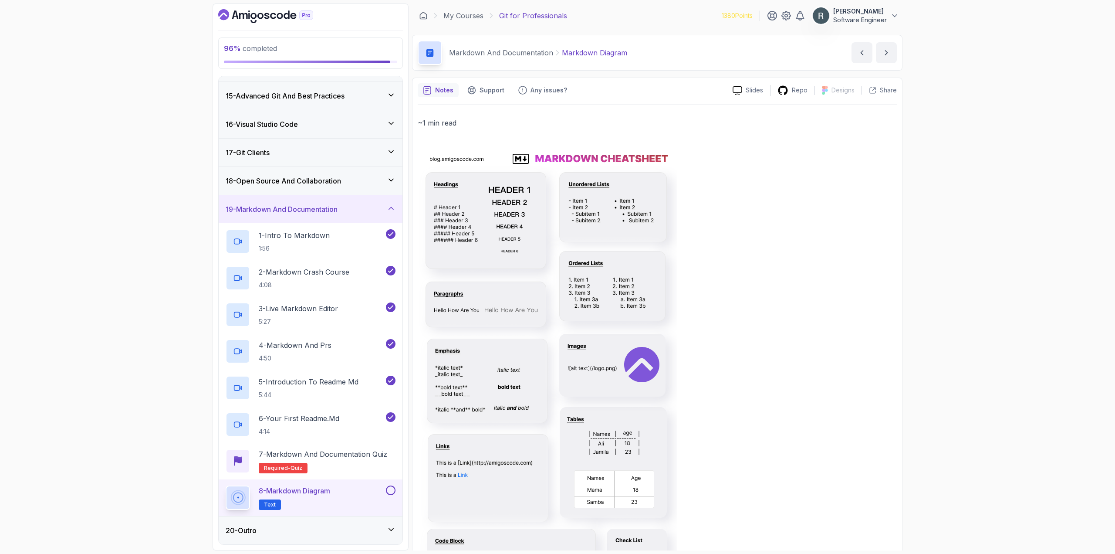
click at [392, 492] on button at bounding box center [391, 490] width 10 height 10
click at [308, 177] on h3 "18 - Open Source And Collaboration" at bounding box center [283, 181] width 115 height 10
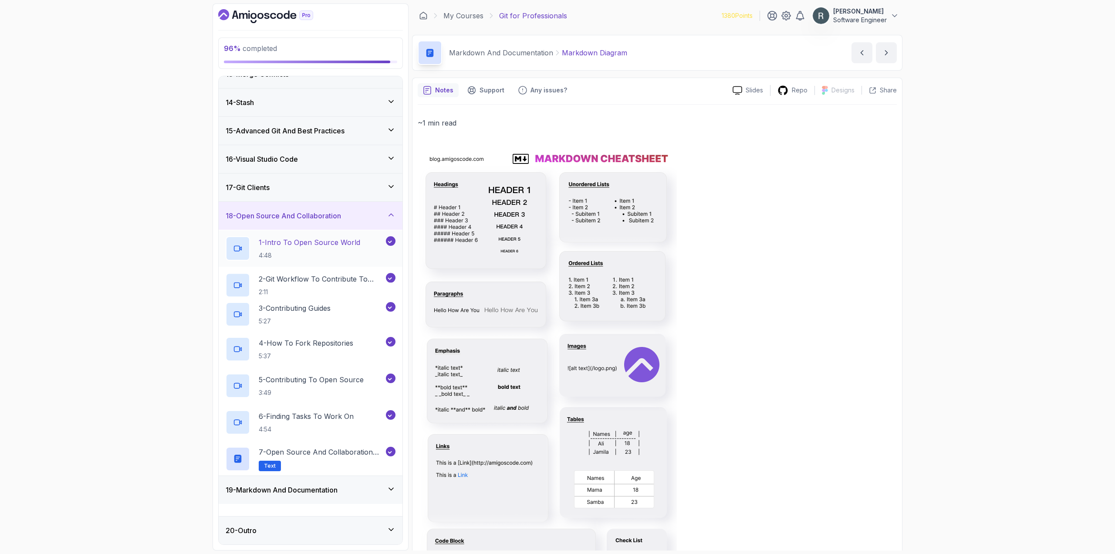
scroll to position [354, 0]
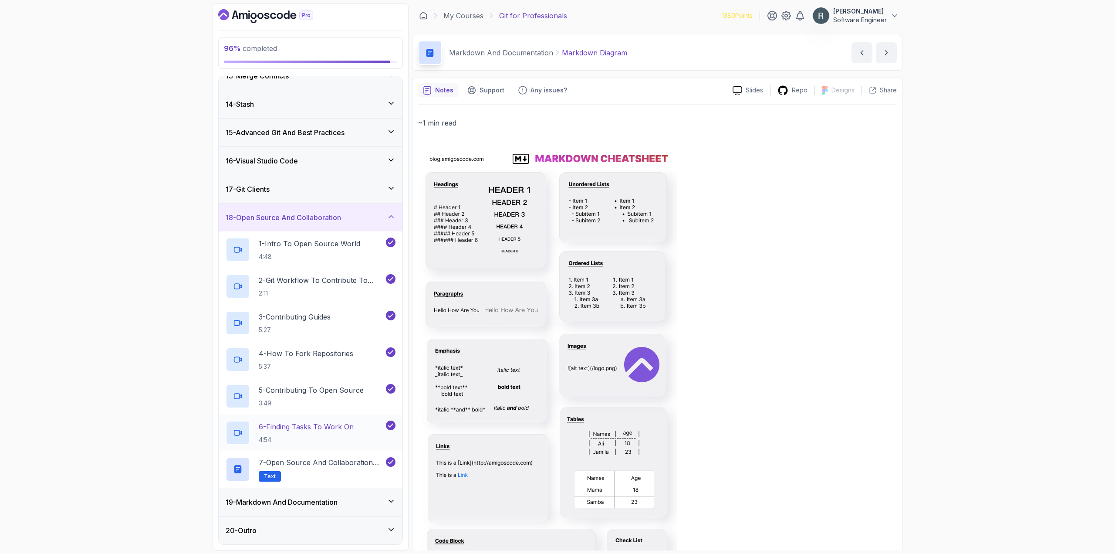
click at [314, 424] on p "6 - Finding Tasks To Work On" at bounding box center [306, 426] width 95 height 10
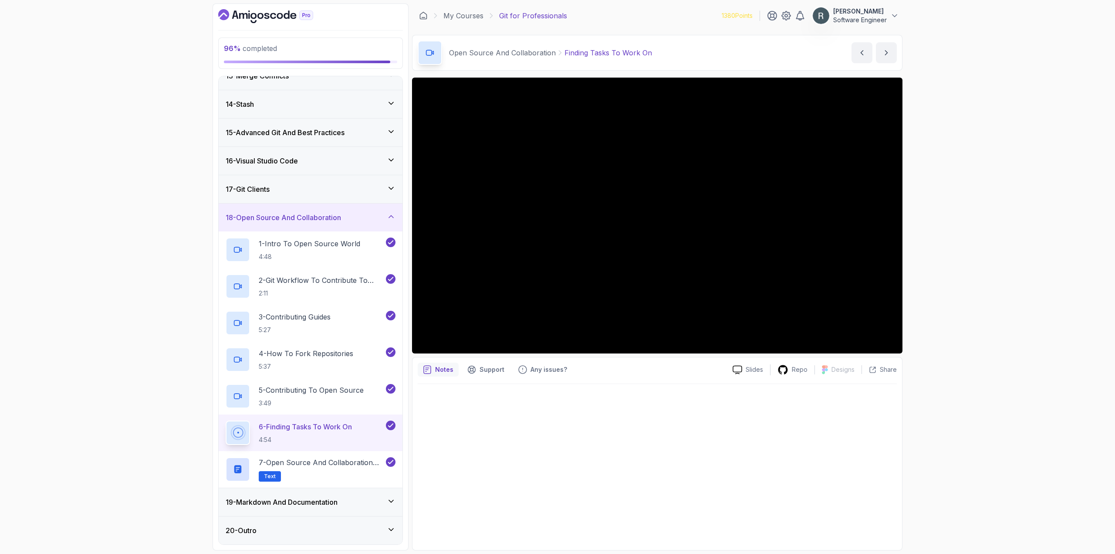
click at [338, 500] on h3 "19 - Markdown And Documentation" at bounding box center [282, 502] width 112 height 10
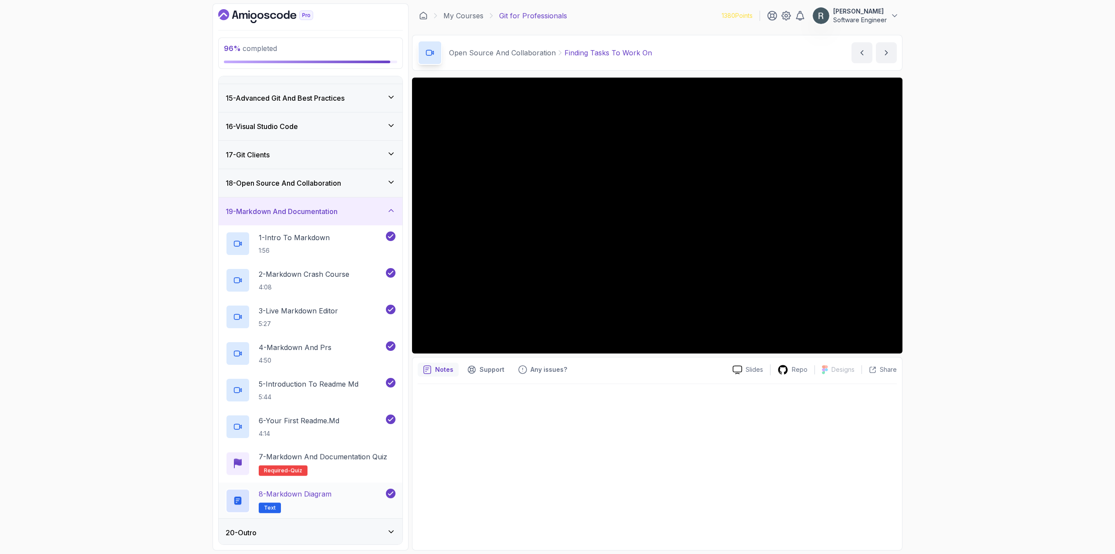
scroll to position [391, 0]
click at [344, 455] on p "7 - Markdown and Documentation Quiz" at bounding box center [323, 454] width 129 height 10
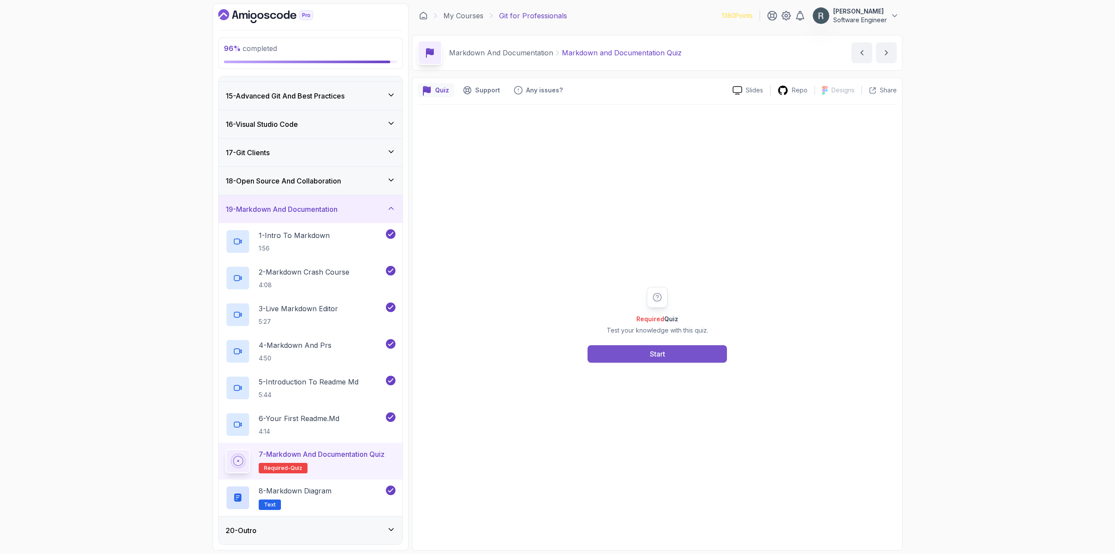
click at [630, 356] on button "Start" at bounding box center [657, 353] width 139 height 17
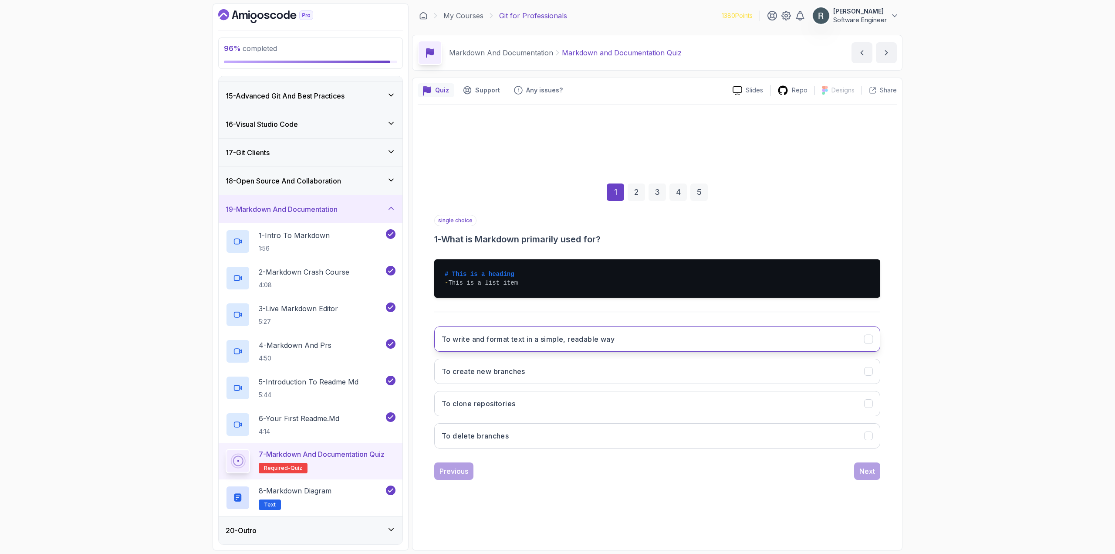
click at [628, 348] on button "To write and format text in a simple, readable way" at bounding box center [657, 338] width 446 height 25
click at [871, 464] on button "Next" at bounding box center [867, 470] width 26 height 17
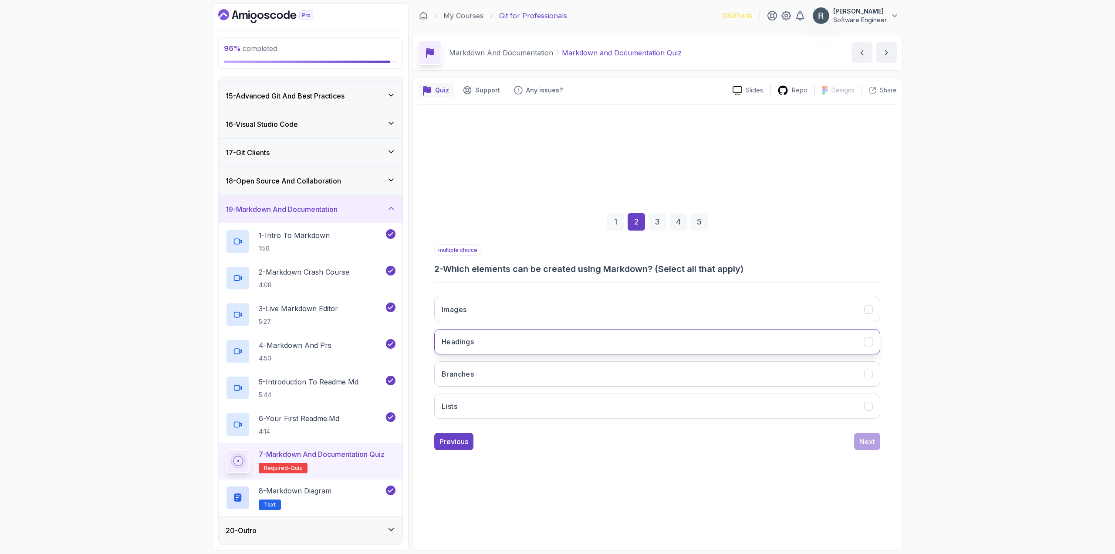
click at [657, 341] on button "Headings" at bounding box center [657, 341] width 446 height 25
drag, startPoint x: 704, startPoint y: 402, endPoint x: 691, endPoint y: 381, distance: 24.9
click at [705, 402] on button "Lists" at bounding box center [657, 405] width 446 height 25
click at [669, 311] on button "Images" at bounding box center [657, 309] width 446 height 25
click at [868, 438] on div "Next" at bounding box center [868, 441] width 16 height 10
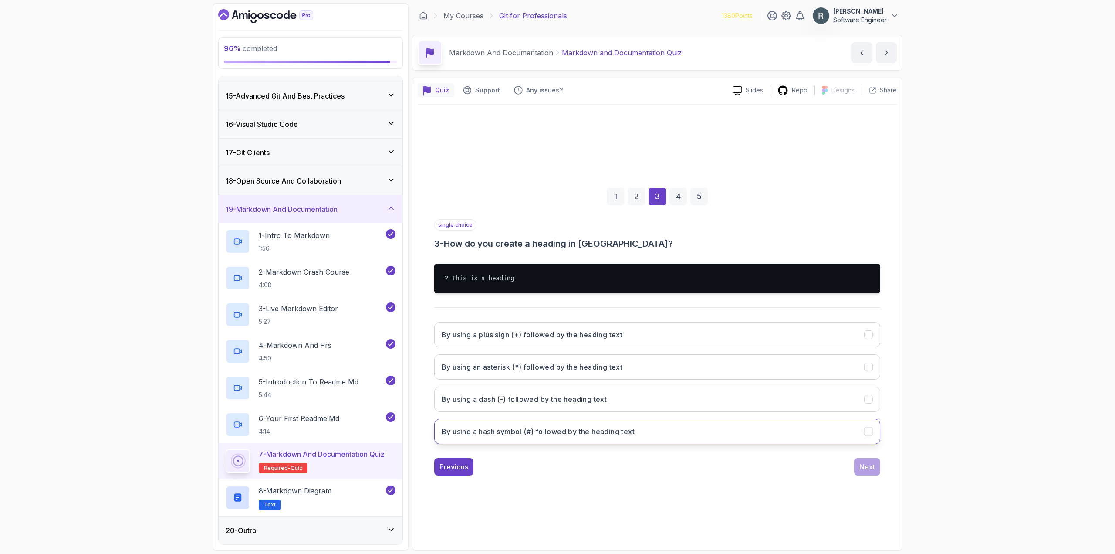
click at [859, 436] on button "By using a hash symbol (#) followed by the heading text" at bounding box center [657, 431] width 446 height 25
click at [872, 462] on div "Next" at bounding box center [868, 466] width 16 height 10
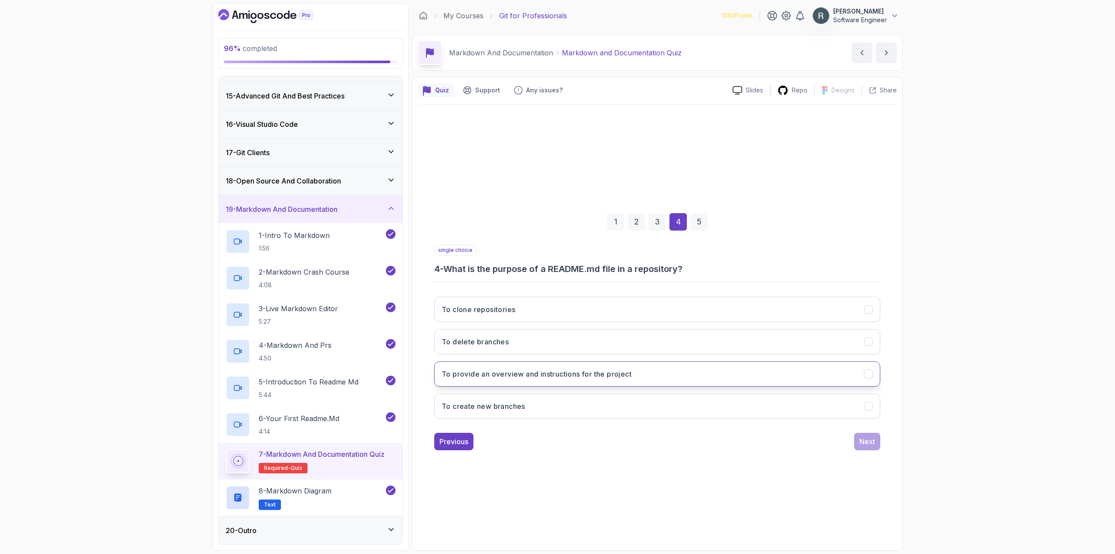
click at [702, 384] on button "To provide an overview and instructions for the project" at bounding box center [657, 373] width 446 height 25
click at [861, 445] on div "Next" at bounding box center [868, 441] width 16 height 10
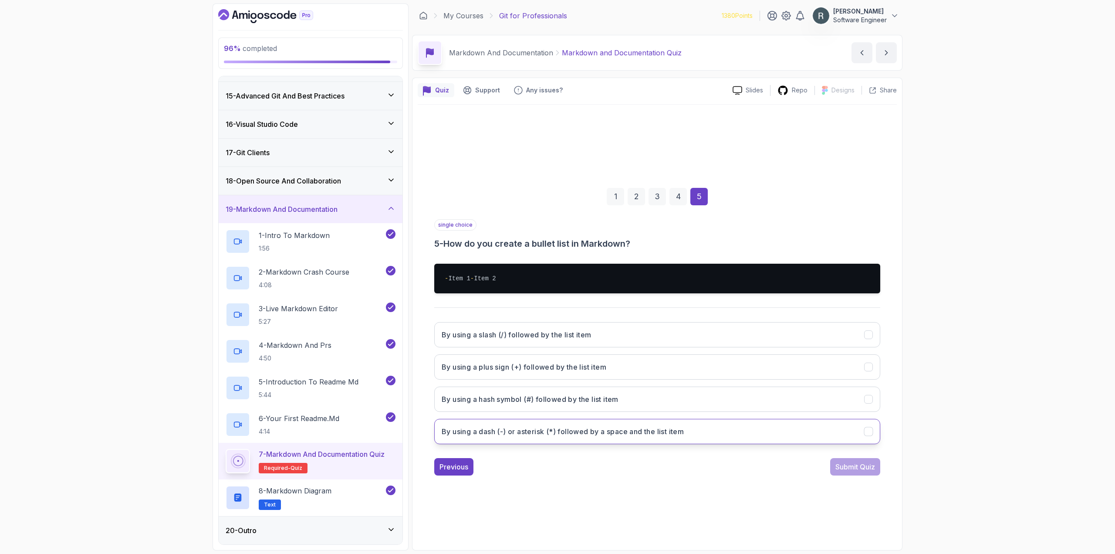
click at [751, 439] on button "By using a dash (-) or asterisk (*) followed by a space and the list item" at bounding box center [657, 431] width 446 height 25
click at [845, 472] on div "Submit Quiz" at bounding box center [856, 466] width 40 height 10
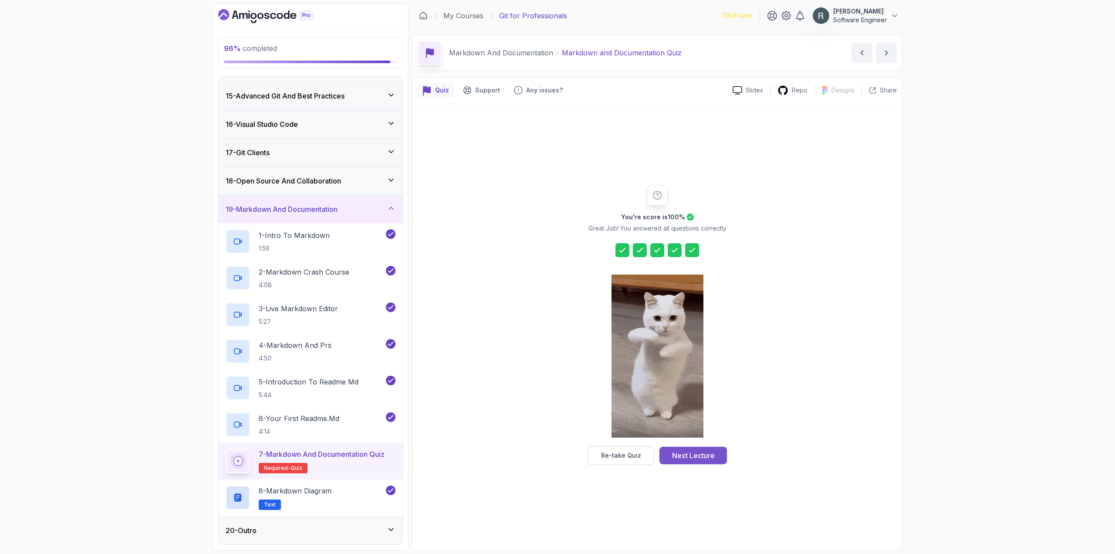
click at [706, 458] on div "Next Lecture" at bounding box center [693, 455] width 43 height 10
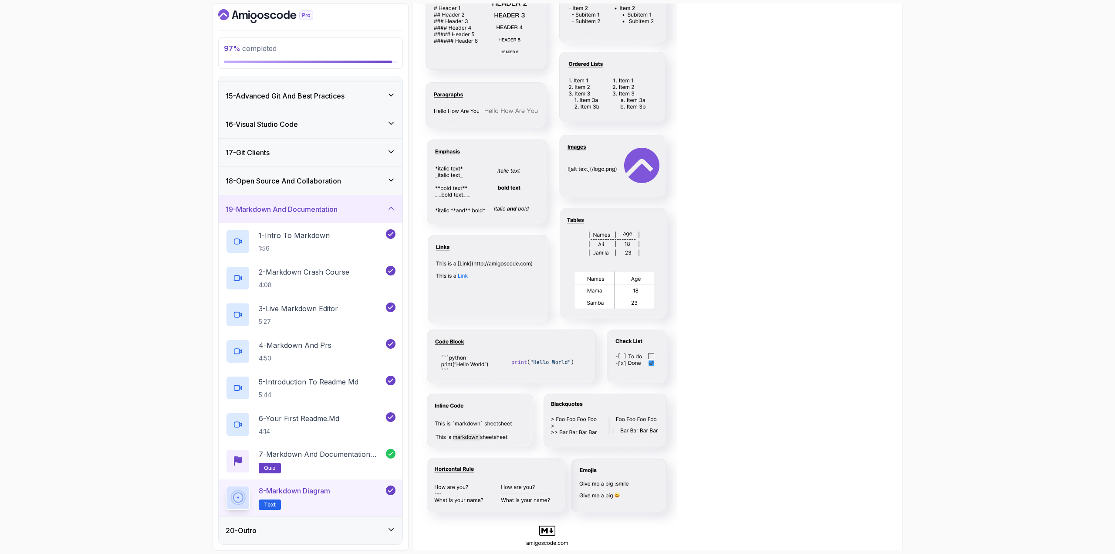
scroll to position [218, 0]
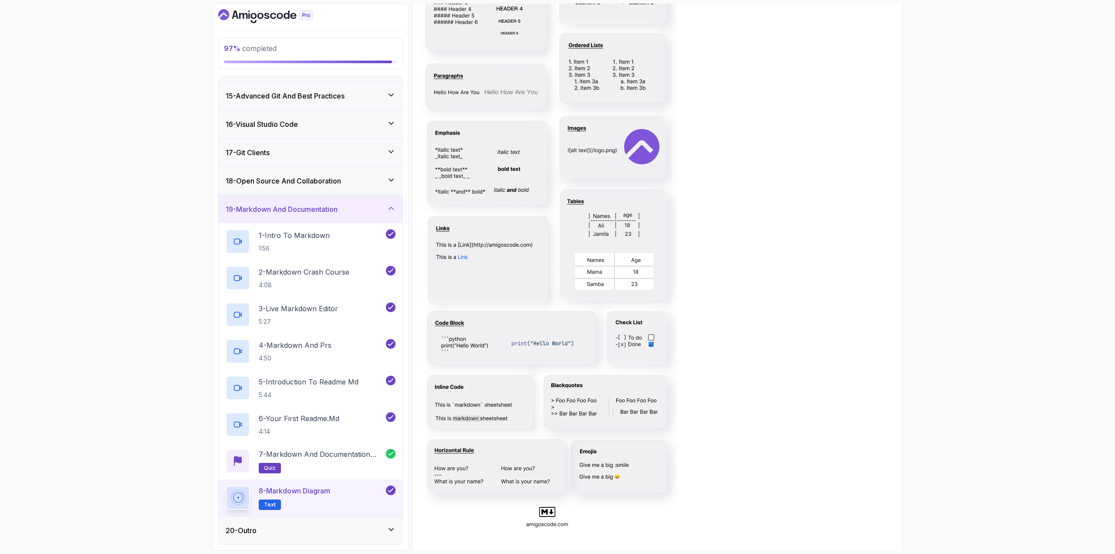
click at [346, 518] on div "20 - Outro" at bounding box center [311, 530] width 184 height 28
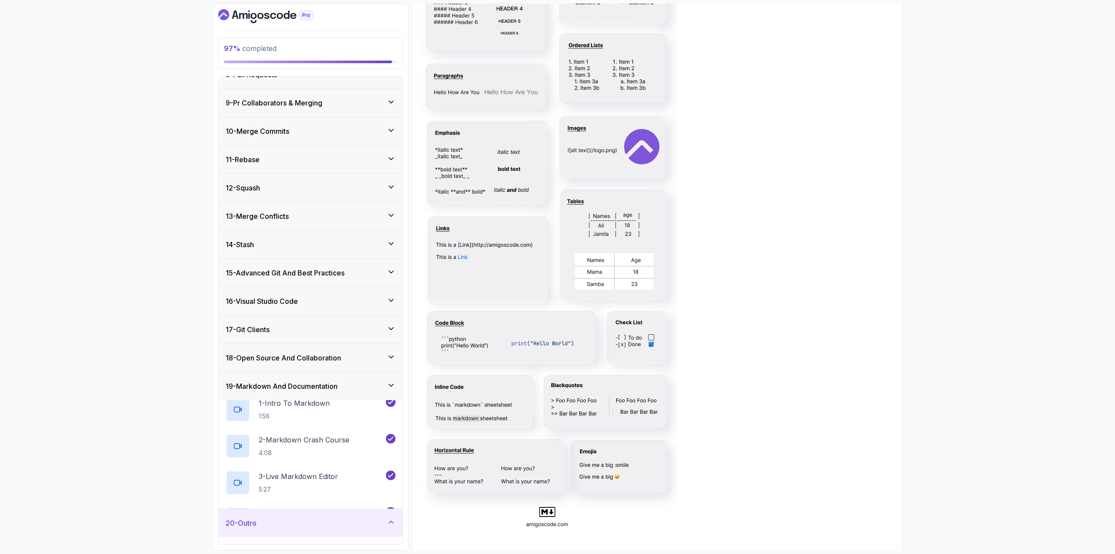
scroll to position [208, 0]
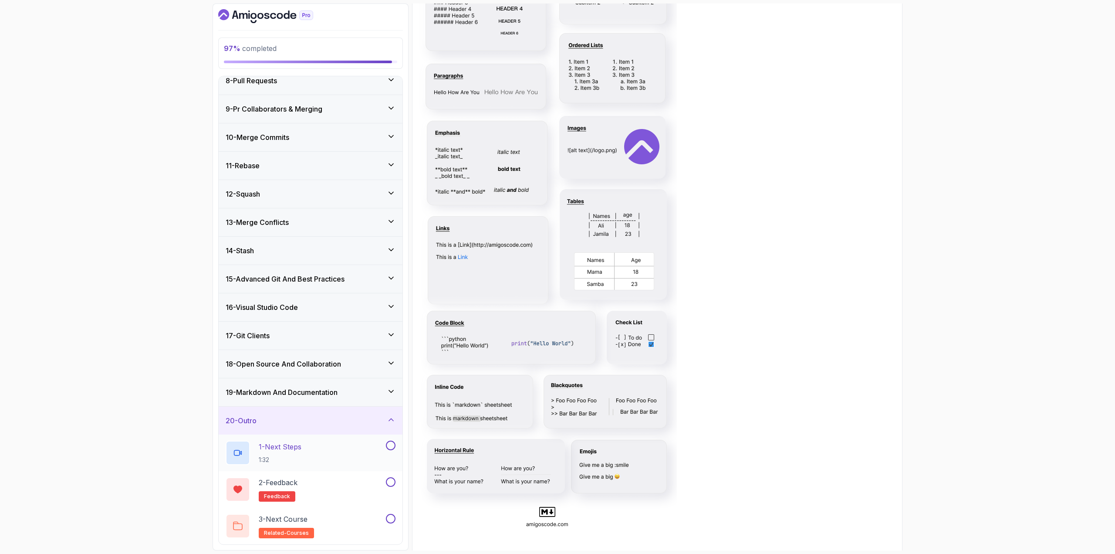
click at [391, 446] on button at bounding box center [391, 446] width 10 height 10
click at [364, 484] on div "2 - Feedback feedback" at bounding box center [305, 489] width 159 height 24
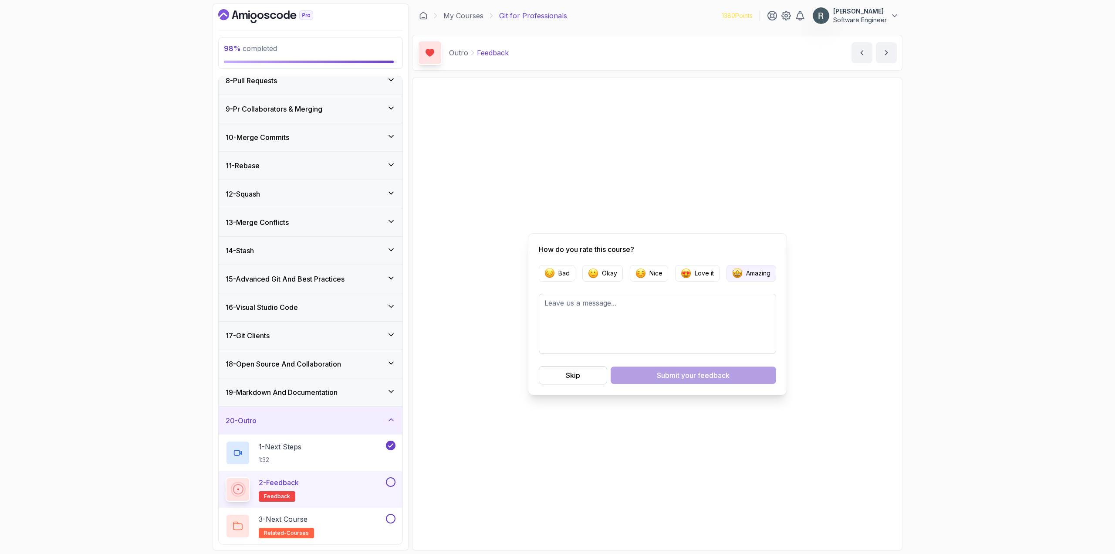
click at [748, 278] on button "Amazing" at bounding box center [752, 273] width 50 height 17
click at [707, 376] on span "your feedback" at bounding box center [705, 375] width 48 height 10
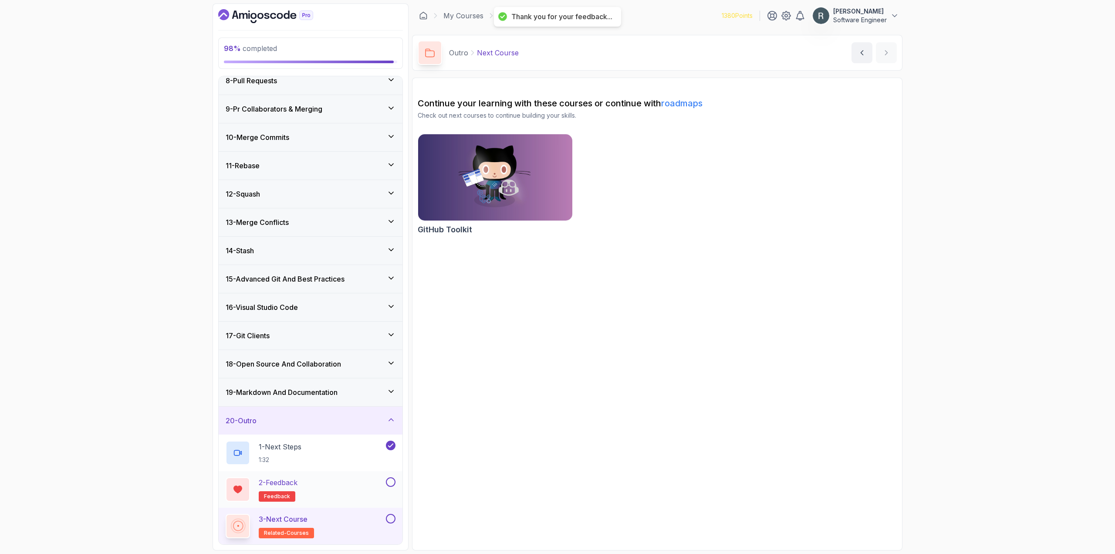
click at [393, 481] on button at bounding box center [391, 482] width 10 height 10
click at [392, 522] on button at bounding box center [391, 519] width 10 height 10
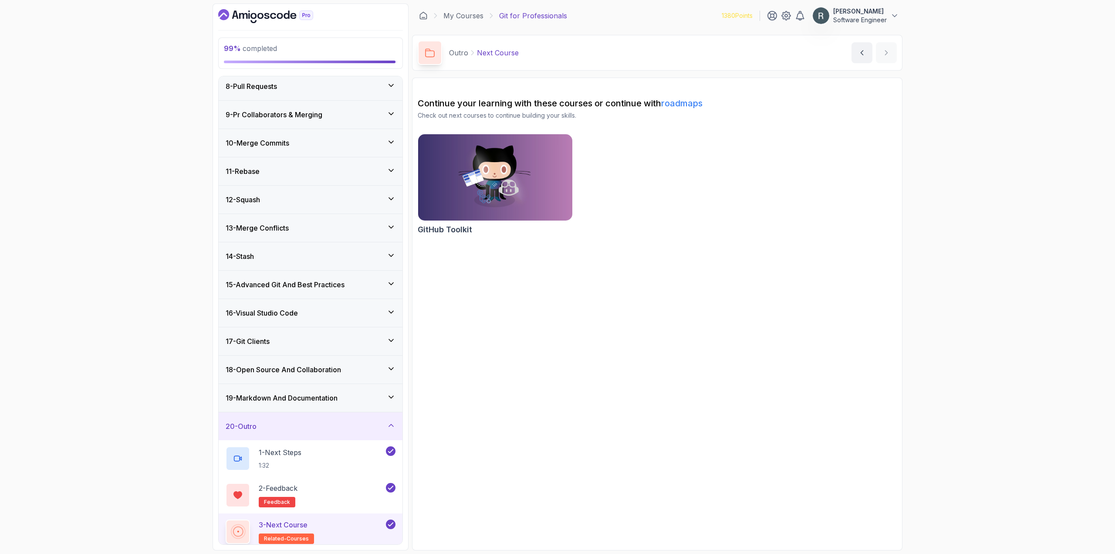
scroll to position [208, 0]
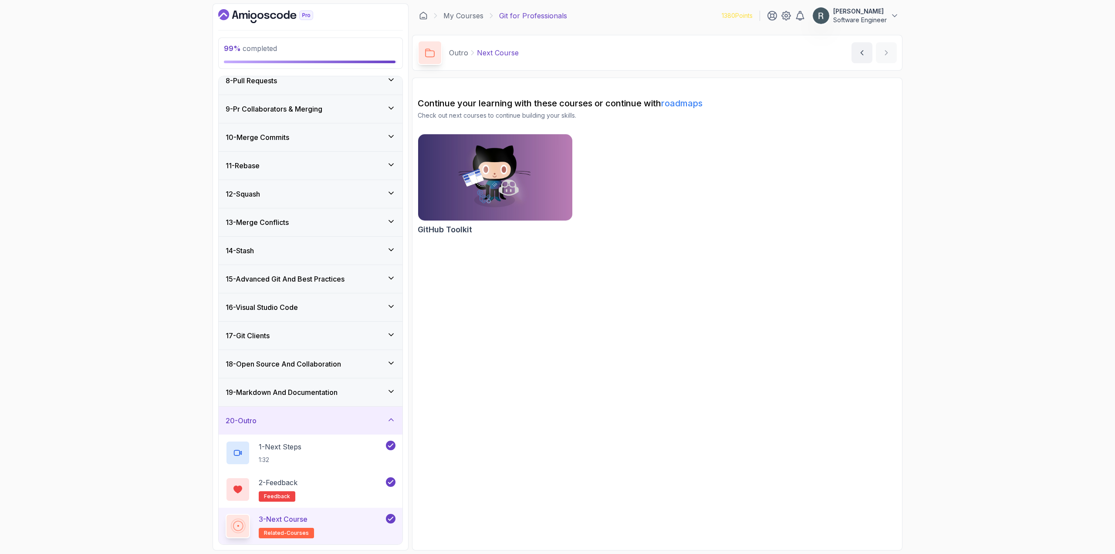
click at [366, 418] on div "20 - Outro" at bounding box center [311, 420] width 170 height 10
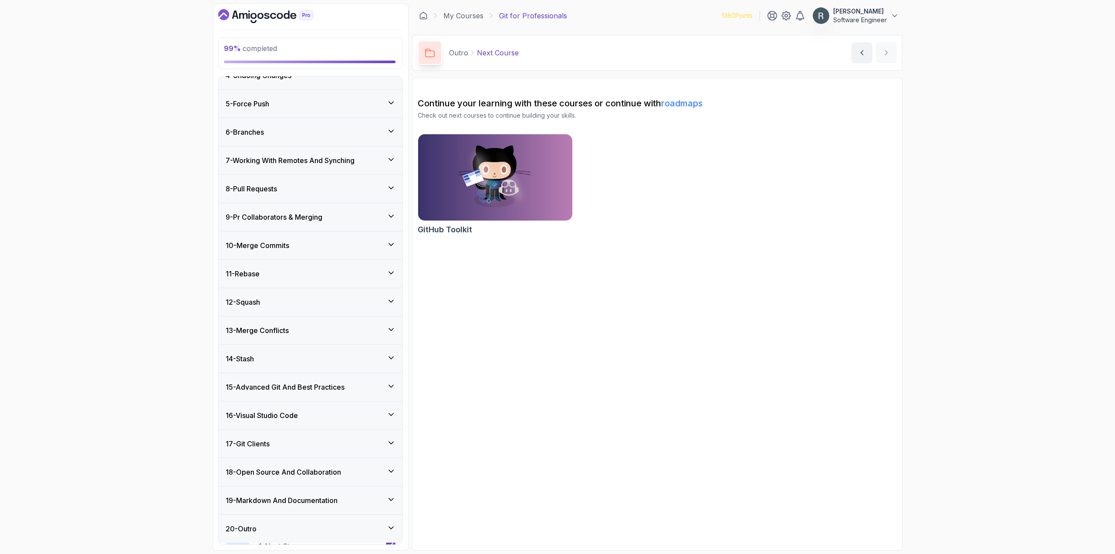
scroll to position [98, 0]
click at [338, 502] on h3 "19 - Markdown And Documentation" at bounding box center [282, 502] width 112 height 10
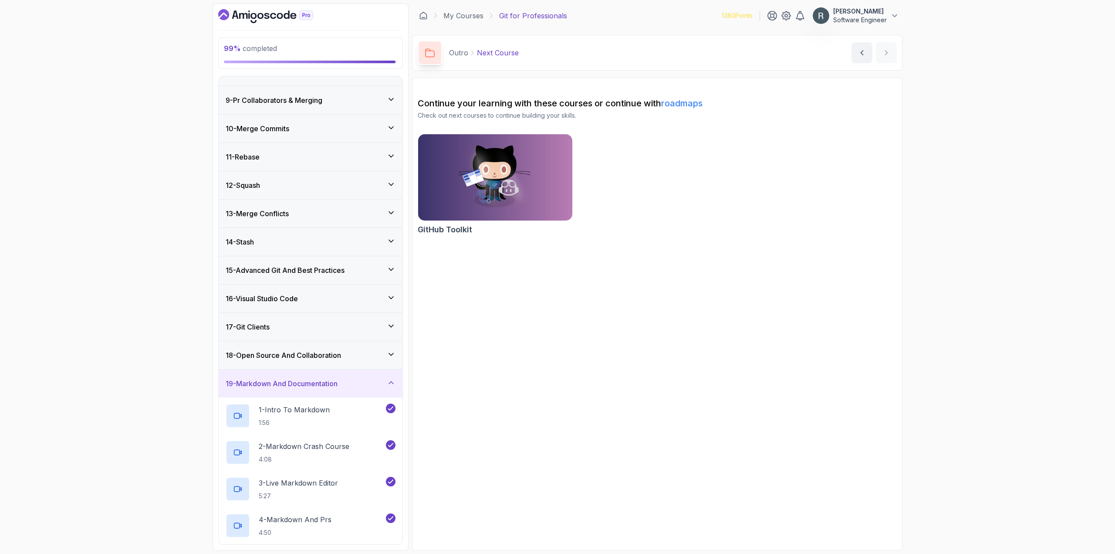
click at [353, 386] on div "19 - Markdown And Documentation" at bounding box center [311, 383] width 170 height 10
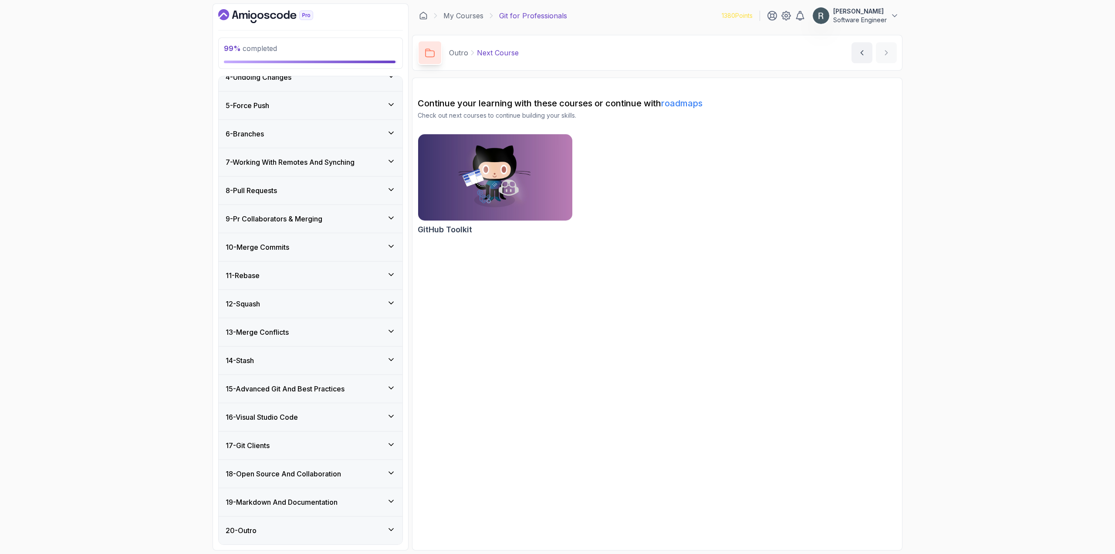
click at [341, 469] on h3 "18 - Open Source And Collaboration" at bounding box center [283, 473] width 115 height 10
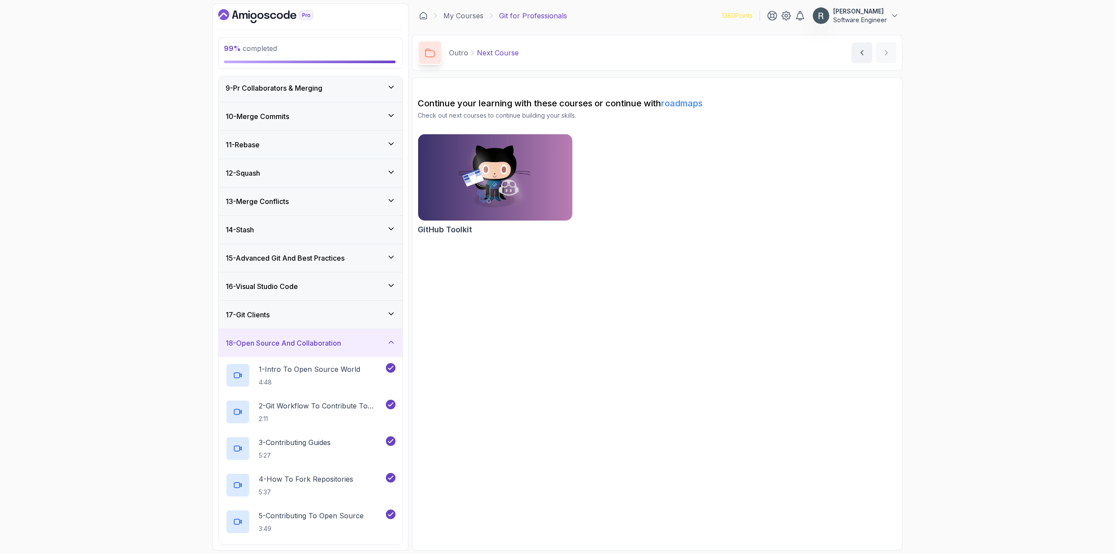
click at [366, 319] on div "17 - Git Clients" at bounding box center [311, 314] width 170 height 10
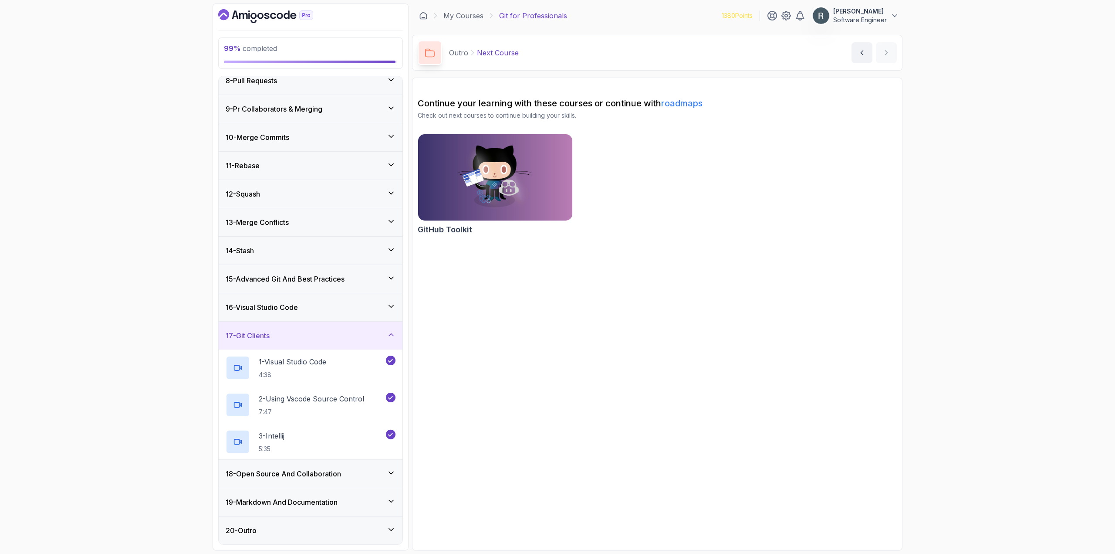
scroll to position [208, 0]
click at [370, 308] on div "16 - Visual Studio Code" at bounding box center [311, 307] width 170 height 10
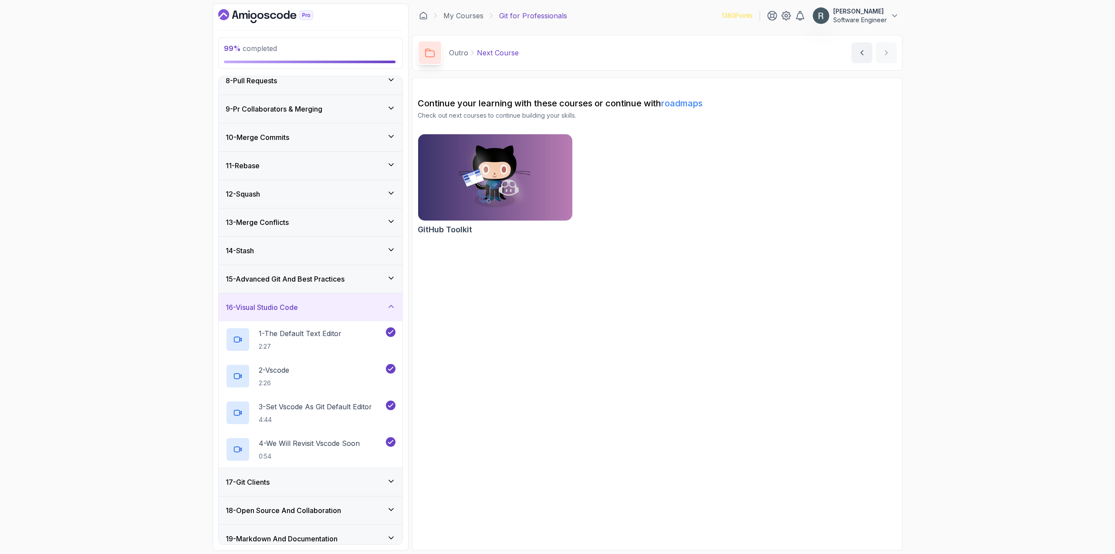
click at [367, 275] on div "15 - Advanced Git And Best Practices" at bounding box center [311, 279] width 170 height 10
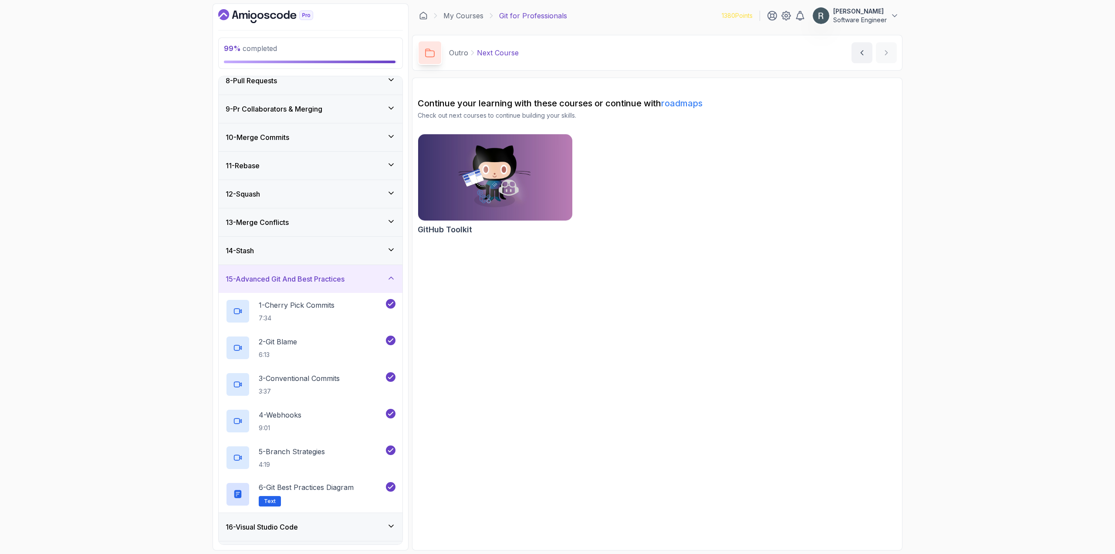
click at [363, 244] on div "14 - Stash" at bounding box center [311, 251] width 184 height 28
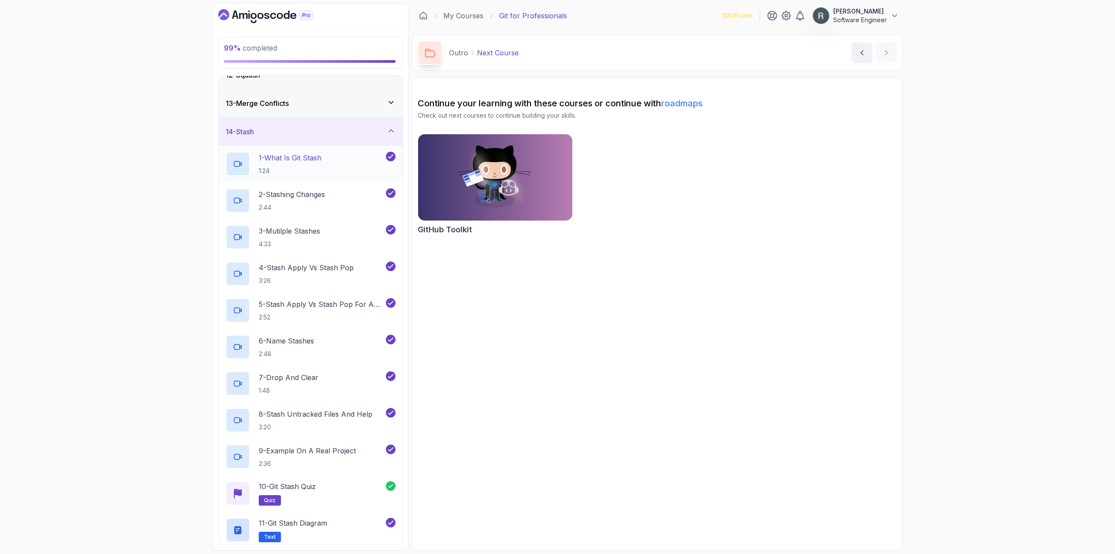
scroll to position [251, 0]
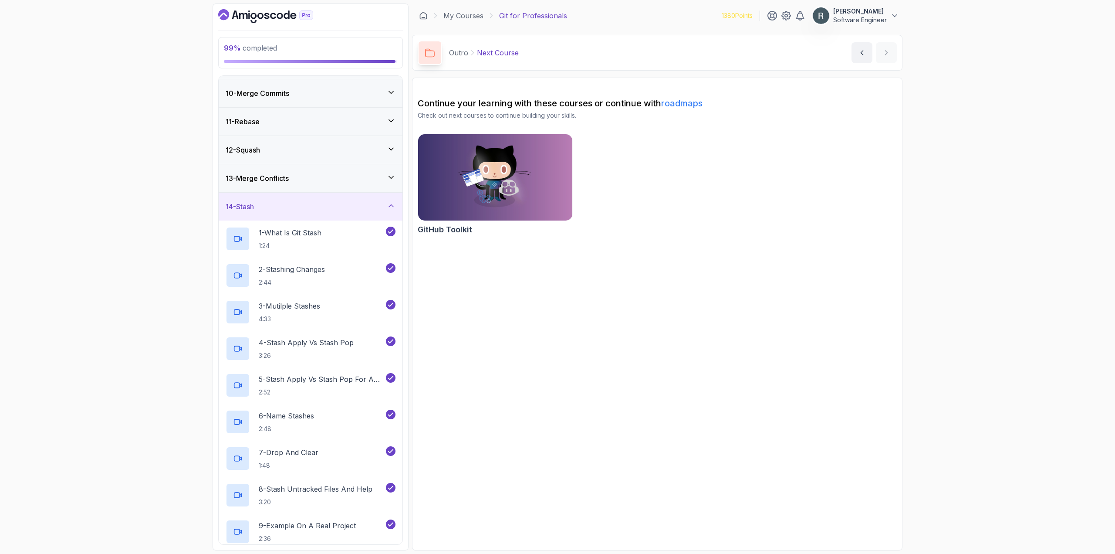
click at [365, 186] on div "13 - Merge Conflicts" at bounding box center [311, 178] width 184 height 28
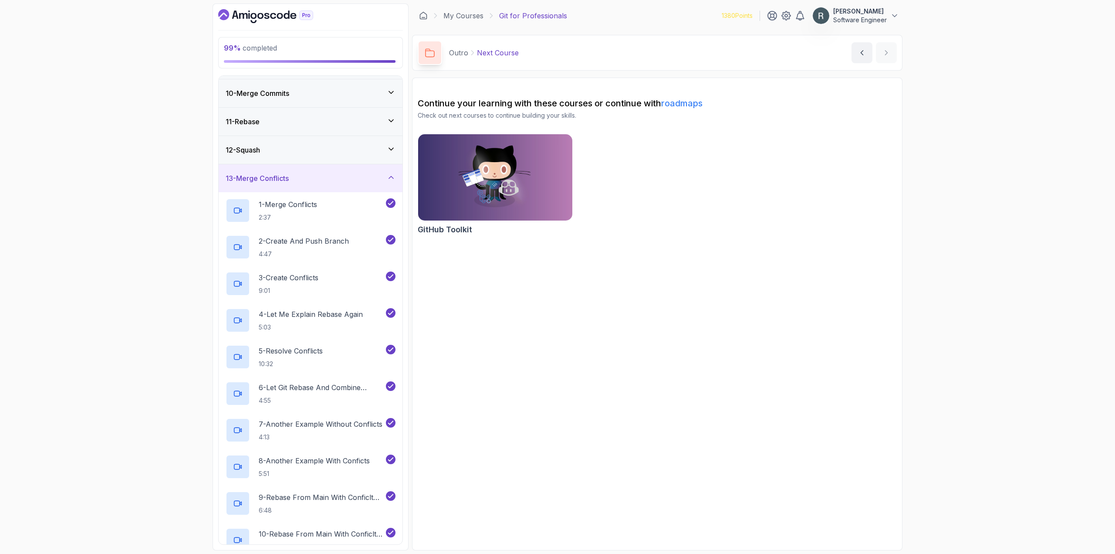
click at [359, 156] on div "12 - Squash" at bounding box center [311, 150] width 184 height 28
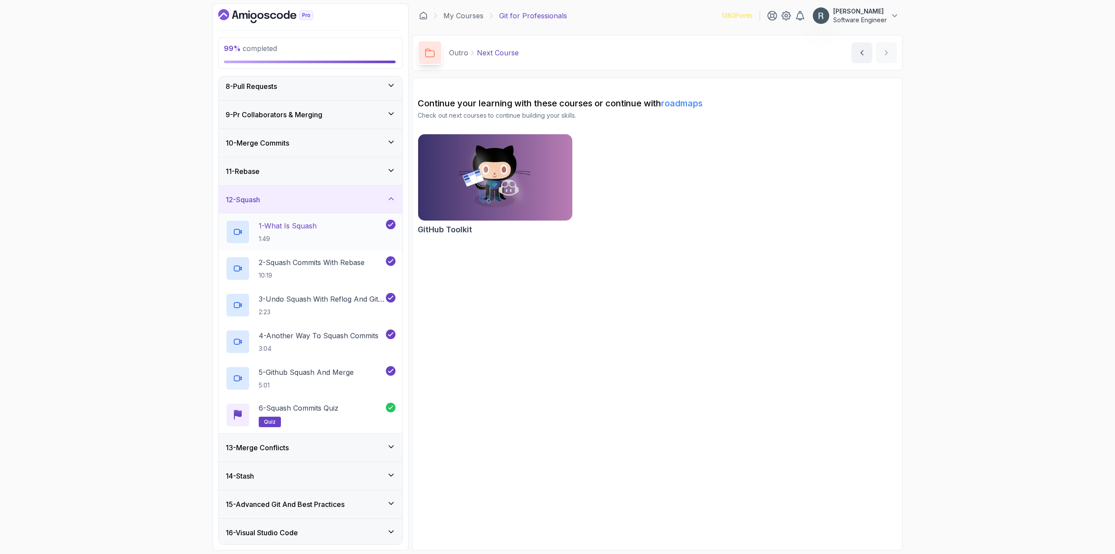
scroll to position [121, 0]
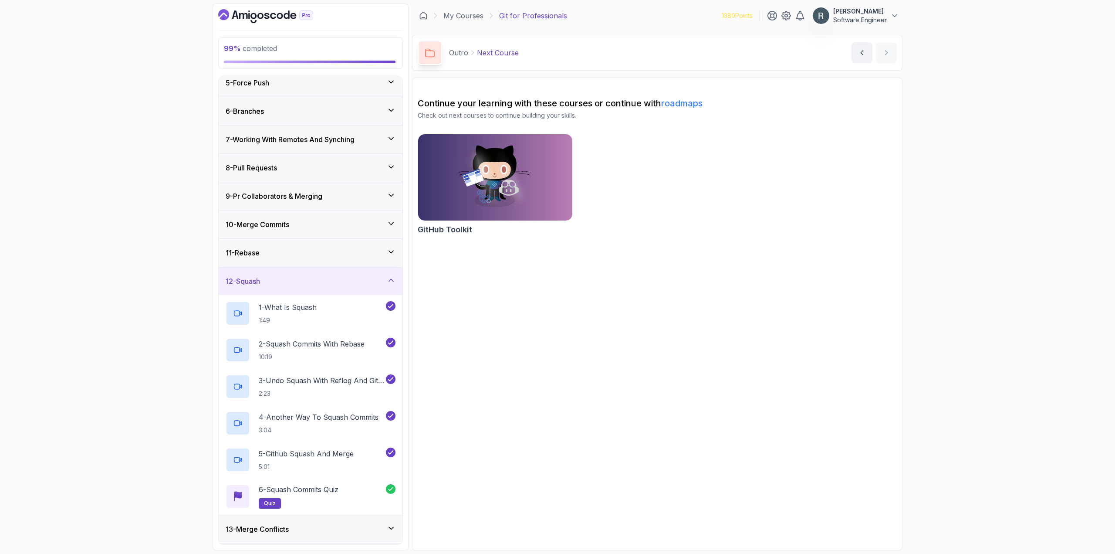
click at [348, 254] on div "11 - Rebase" at bounding box center [311, 252] width 170 height 10
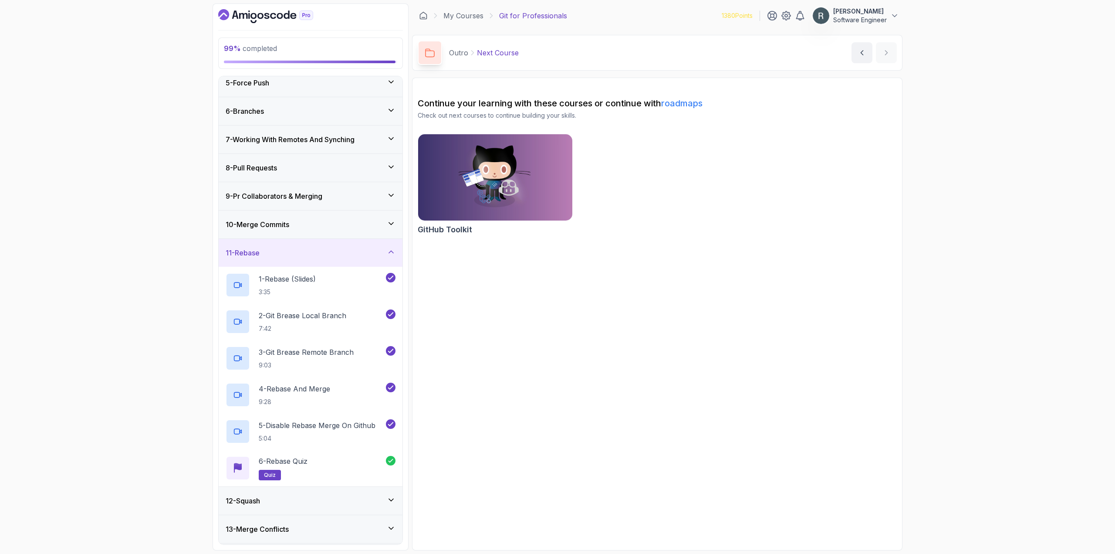
click at [354, 219] on div "10 - Merge Commits" at bounding box center [311, 224] width 170 height 10
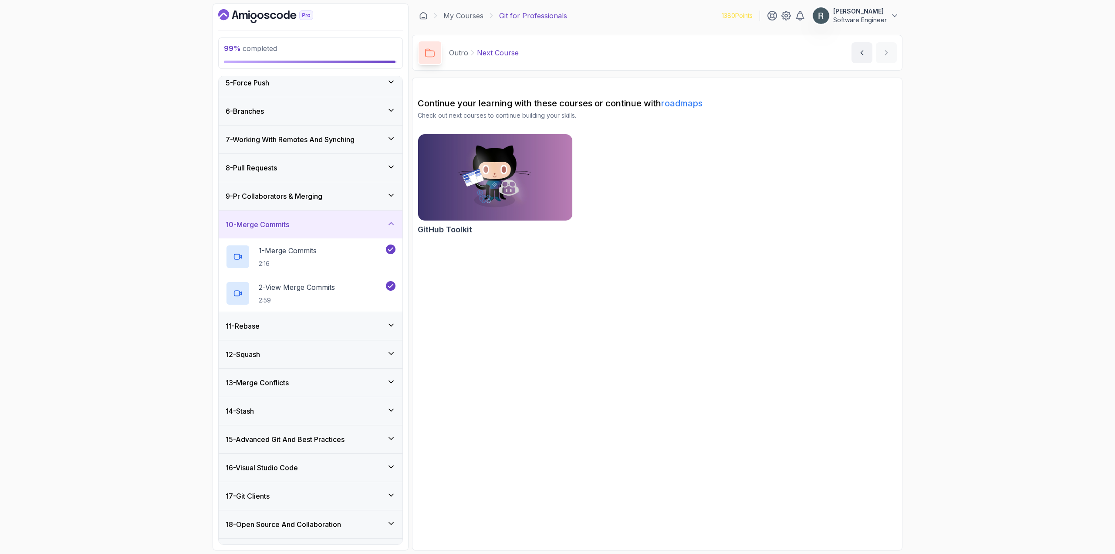
click at [360, 186] on div "9 - Pr Collaborators & Merging" at bounding box center [311, 196] width 184 height 28
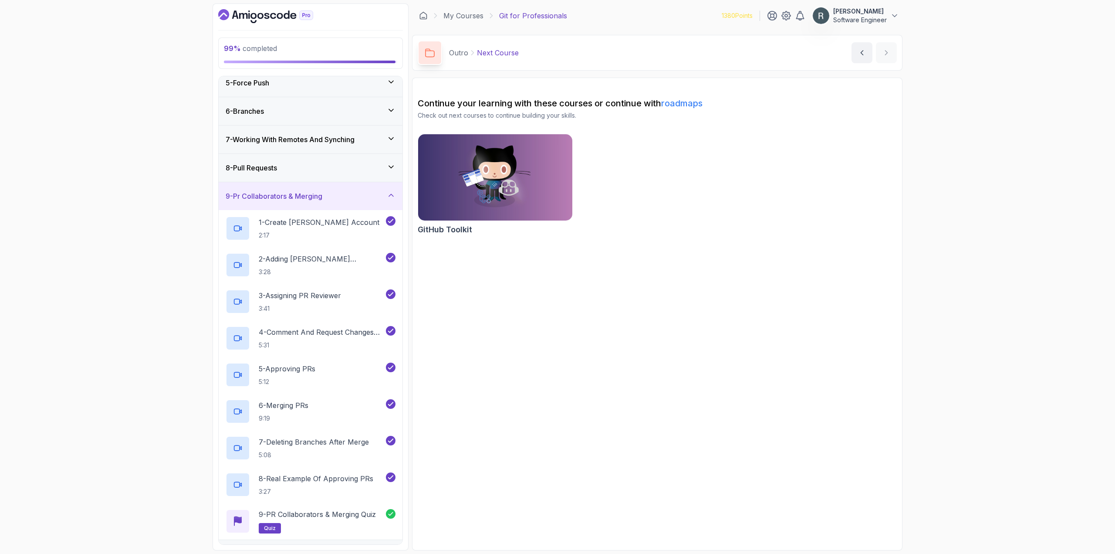
click at [358, 165] on div "8 - Pull Requests" at bounding box center [311, 168] width 170 height 10
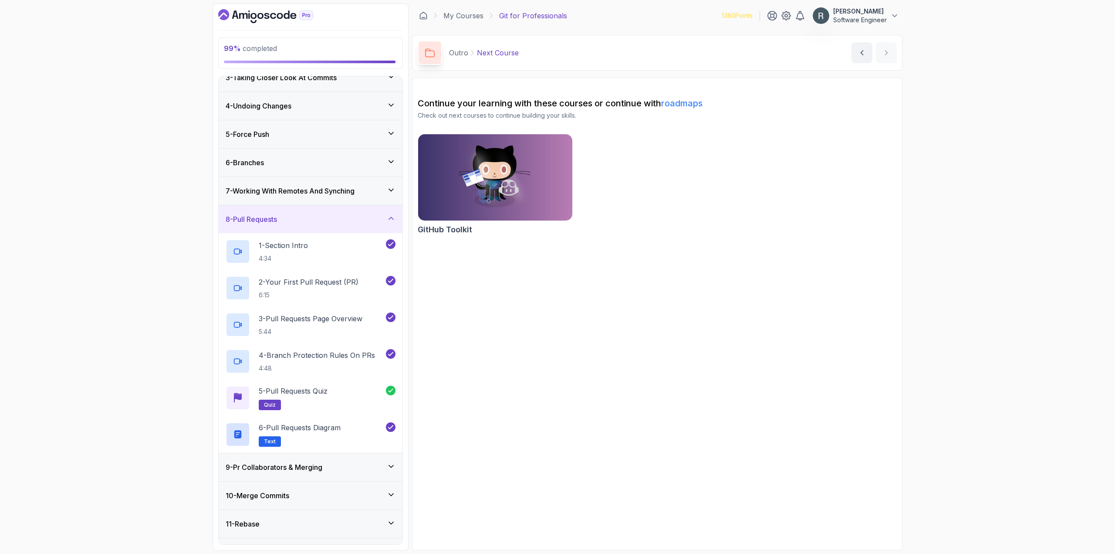
scroll to position [34, 0]
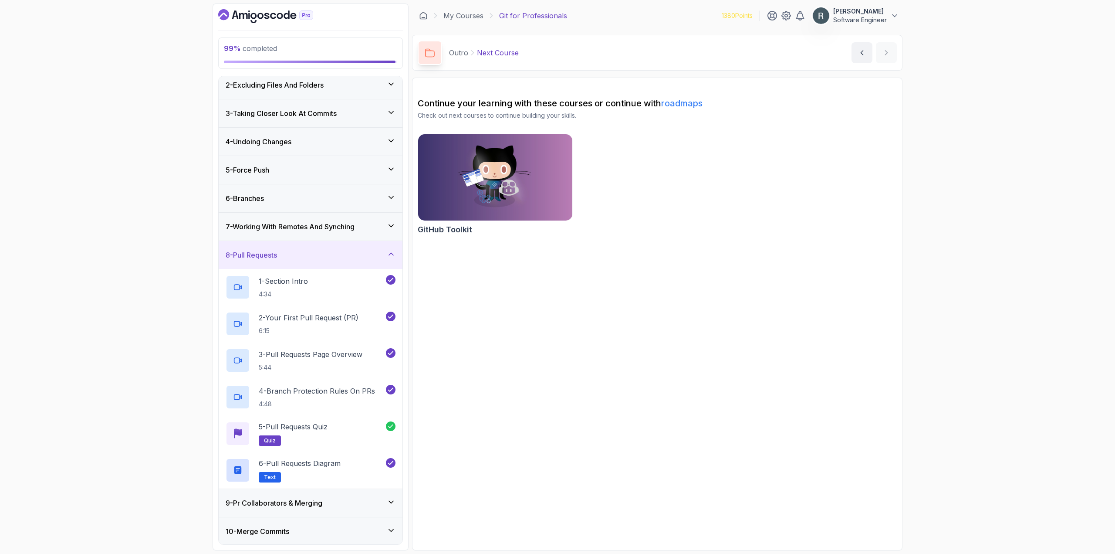
click at [355, 223] on h3 "7 - Working With Remotes And Synching" at bounding box center [290, 226] width 129 height 10
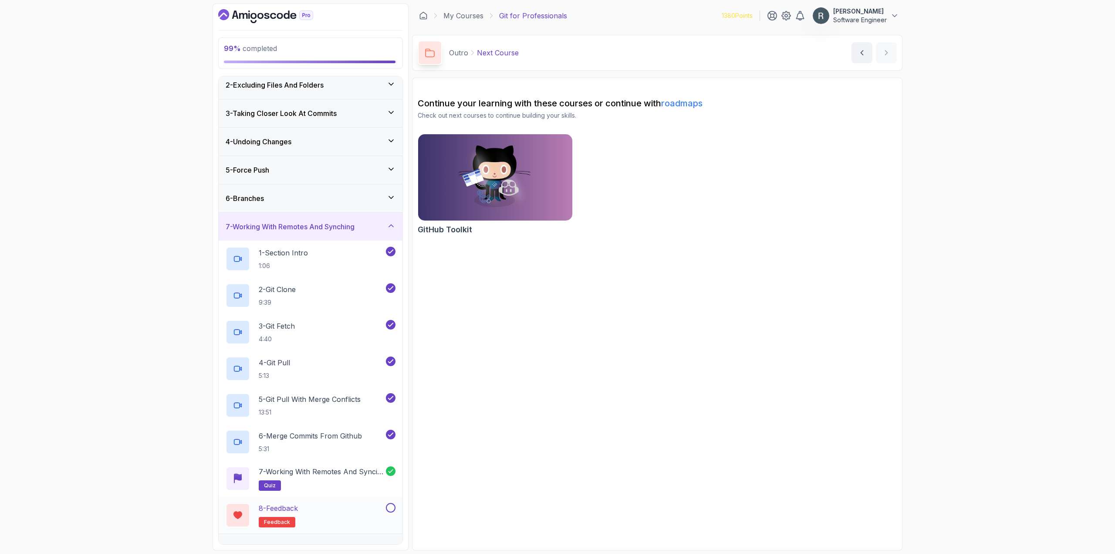
click at [391, 507] on button at bounding box center [391, 508] width 10 height 10
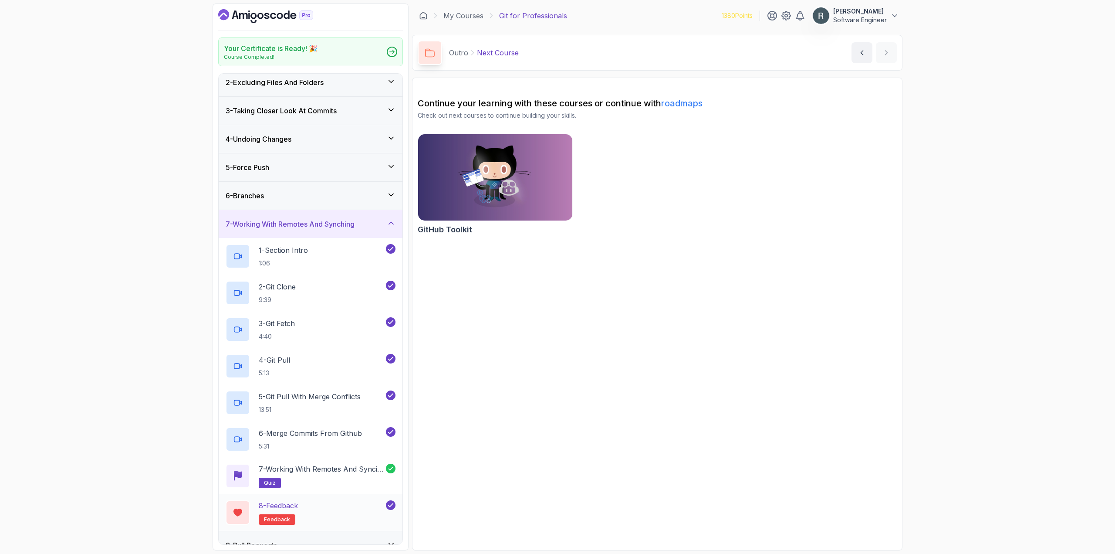
click at [342, 508] on div "8 - Feedback feedback" at bounding box center [305, 512] width 159 height 24
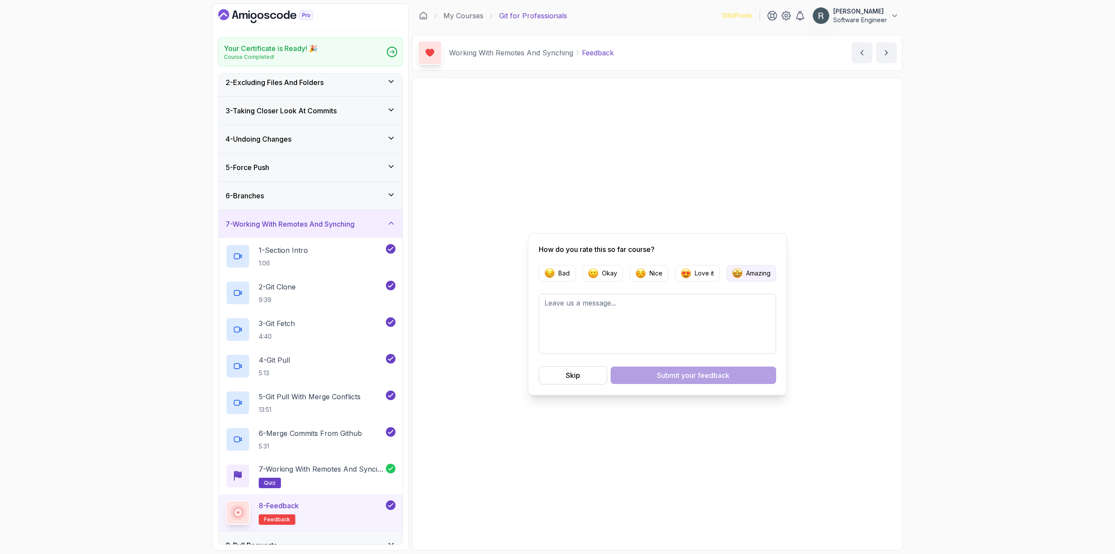
click at [749, 270] on p "Amazing" at bounding box center [758, 273] width 24 height 9
click at [689, 377] on span "your feedback" at bounding box center [705, 375] width 48 height 10
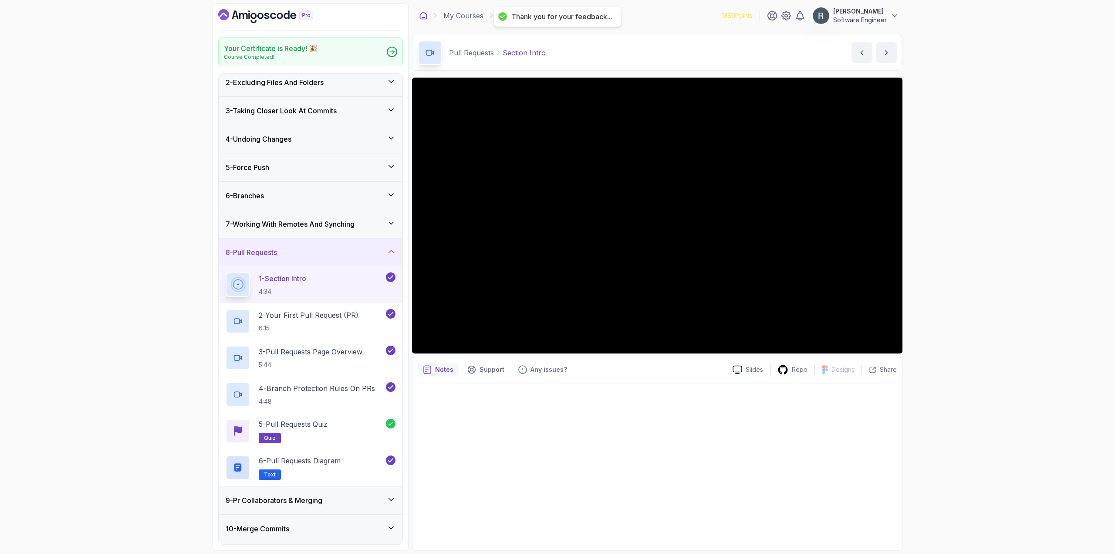
click at [424, 16] on icon at bounding box center [423, 15] width 9 height 9
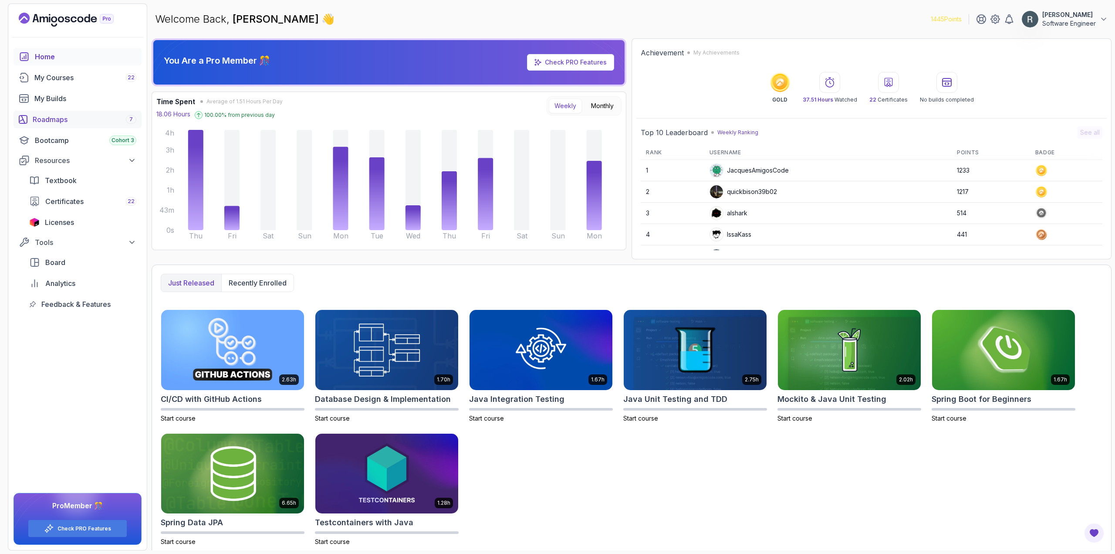
click at [58, 121] on div "Roadmaps 7" at bounding box center [85, 119] width 104 height 10
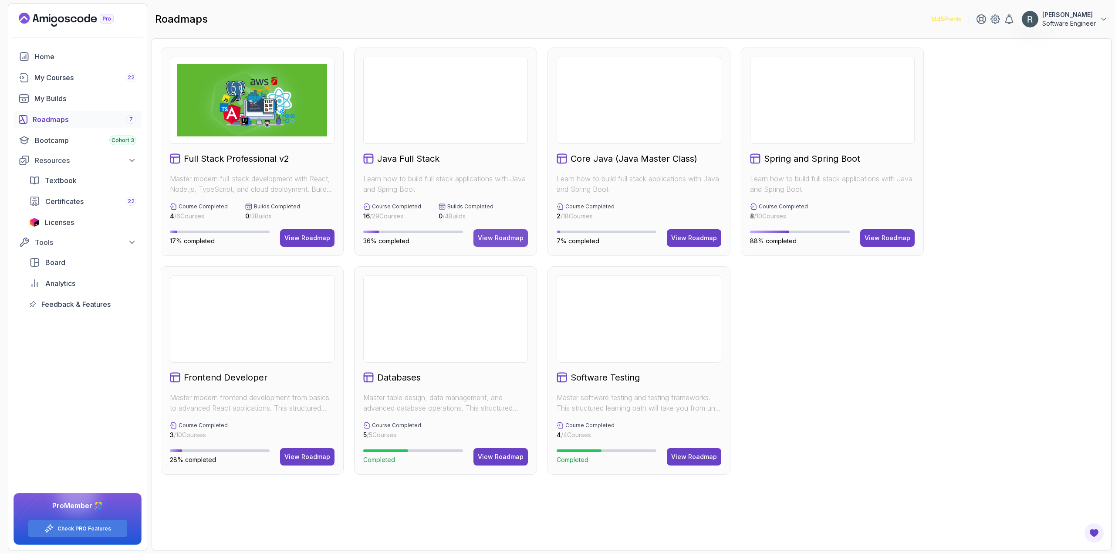
click at [513, 240] on div "View Roadmap" at bounding box center [501, 238] width 46 height 9
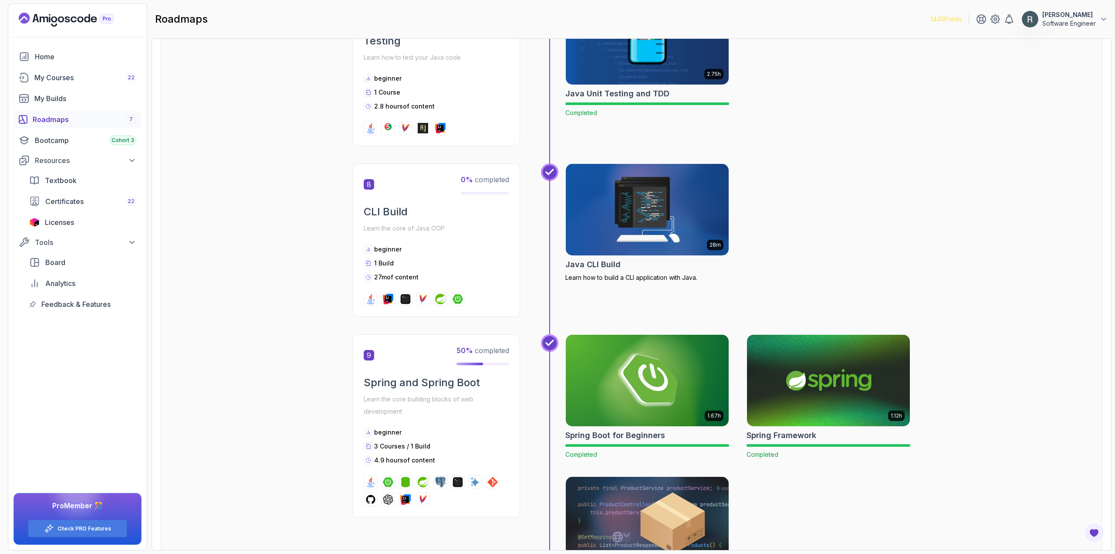
scroll to position [1394, 0]
